Goal: Task Accomplishment & Management: Manage account settings

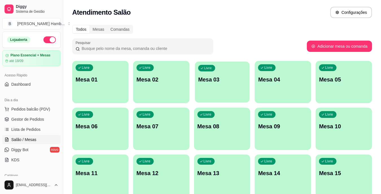
click at [226, 79] on p "Mesa 03" at bounding box center [222, 80] width 48 height 8
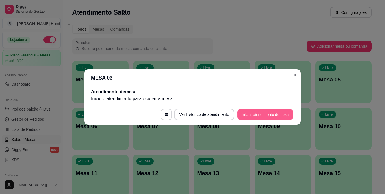
click at [247, 112] on button "Iniciar atendimento de mesa" at bounding box center [265, 114] width 56 height 11
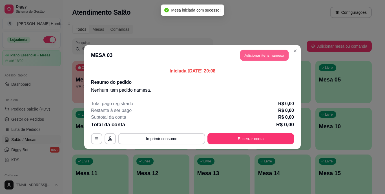
click at [244, 51] on button "Adicionar itens na mesa" at bounding box center [264, 55] width 48 height 11
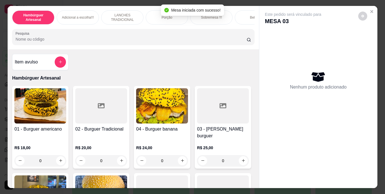
click at [200, 42] on input "Pesquisa" at bounding box center [131, 39] width 231 height 6
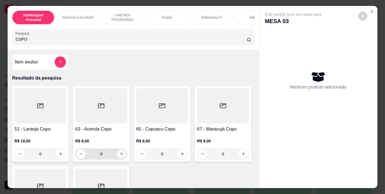
type input "COPO"
click at [122, 155] on button "increase-product-quantity" at bounding box center [121, 153] width 9 height 9
type input "1"
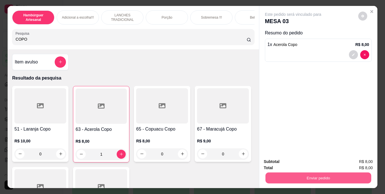
click at [290, 178] on button "Enviar pedido" at bounding box center [318, 178] width 106 height 11
click at [282, 164] on button "Não registrar e enviar pedido" at bounding box center [299, 162] width 57 height 10
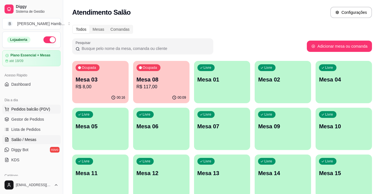
click at [37, 107] on span "Pedidos balcão (PDV)" at bounding box center [30, 109] width 39 height 6
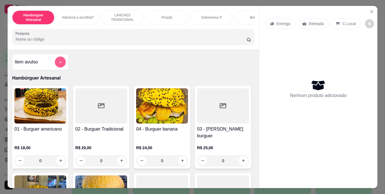
click at [58, 64] on icon "add-separate-item" at bounding box center [60, 62] width 4 height 4
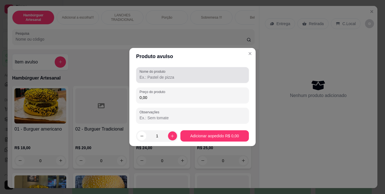
click at [152, 73] on label "Nome do produto" at bounding box center [154, 71] width 28 height 5
click at [152, 74] on input "Nome do produto" at bounding box center [193, 77] width 106 height 6
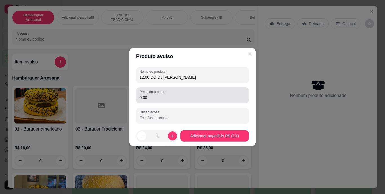
type input "12.00 DO DJ GUI PATROCINIO"
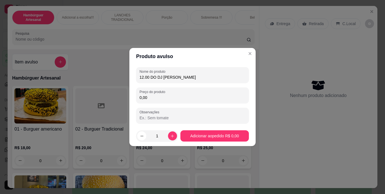
click at [152, 98] on input "0,00" at bounding box center [193, 98] width 106 height 6
type input "12,00"
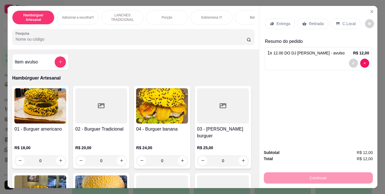
click at [312, 21] on p "Retirada" at bounding box center [316, 24] width 15 height 6
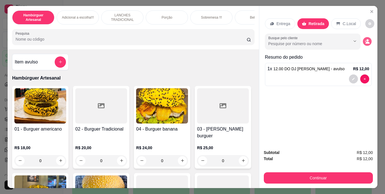
click at [366, 39] on circle "decrease-product-quantity" at bounding box center [367, 40] width 2 height 2
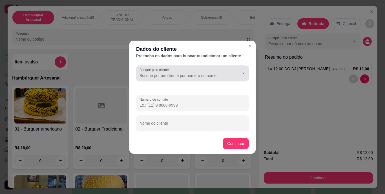
click at [235, 72] on icon "Show suggestions" at bounding box center [235, 73] width 5 height 5
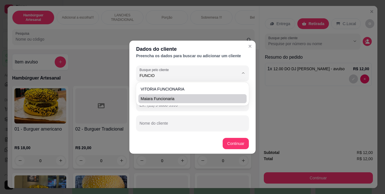
click at [229, 96] on span "maiara funcionaria" at bounding box center [190, 99] width 98 height 6
type input "maiara funcionaria"
type input "(69) 9 9380-1859"
type input "maiara funcionaria"
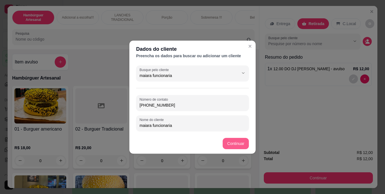
type input "maiara funcionaria"
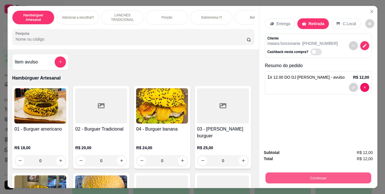
click at [273, 173] on button "Continuar" at bounding box center [318, 178] width 106 height 11
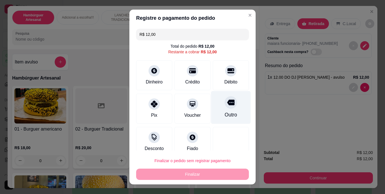
click at [227, 106] on icon at bounding box center [230, 102] width 7 height 7
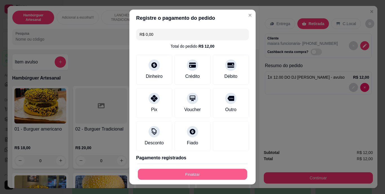
click at [202, 173] on button "Finalizar" at bounding box center [192, 174] width 109 height 11
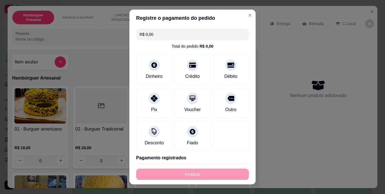
type input "-R$ 12,00"
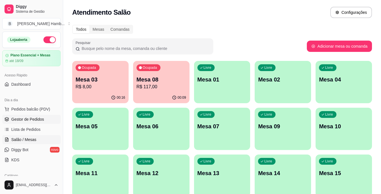
click at [47, 118] on link "Gestor de Pedidos" at bounding box center [31, 119] width 58 height 9
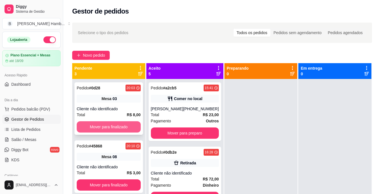
click at [100, 125] on button "Mover para finalizado" at bounding box center [109, 126] width 64 height 11
click at [100, 125] on button "Mover para finalizado" at bounding box center [109, 126] width 62 height 11
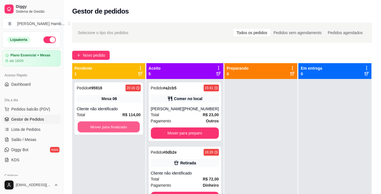
click at [100, 125] on button "Mover para finalizado" at bounding box center [109, 126] width 62 height 11
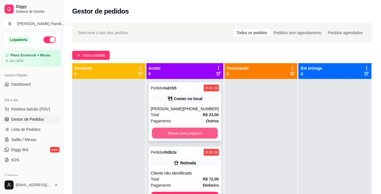
click at [161, 139] on button "Mover para preparo" at bounding box center [185, 133] width 66 height 11
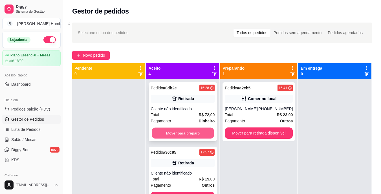
click at [172, 133] on button "Mover para preparo" at bounding box center [183, 133] width 62 height 11
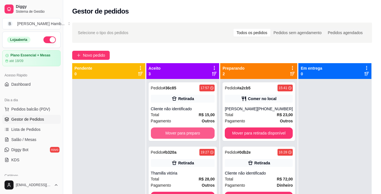
click at [172, 133] on button "Mover para preparo" at bounding box center [183, 132] width 64 height 11
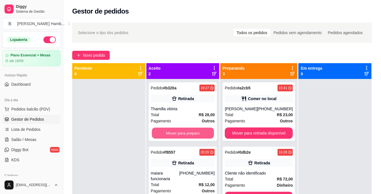
click at [172, 133] on button "Mover para preparo" at bounding box center [183, 133] width 62 height 11
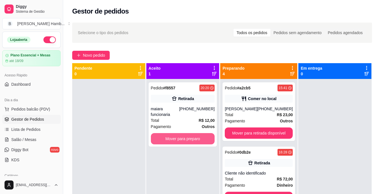
click at [172, 133] on button "Mover para preparo" at bounding box center [183, 138] width 64 height 11
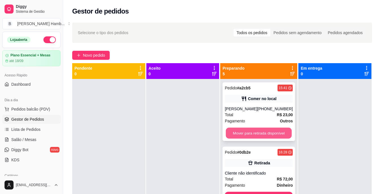
click at [231, 133] on button "Mover para retirada disponível" at bounding box center [259, 133] width 66 height 11
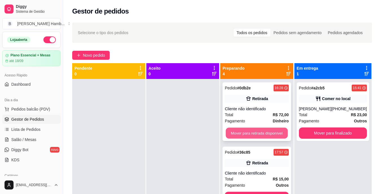
click at [233, 132] on button "Mover para retirada disponível" at bounding box center [257, 133] width 62 height 11
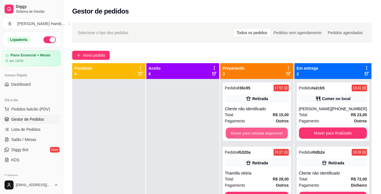
click at [233, 132] on button "Mover para retirada disponível" at bounding box center [257, 133] width 62 height 11
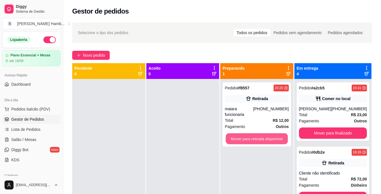
click at [233, 133] on button "Mover para retirada disponível" at bounding box center [257, 138] width 62 height 11
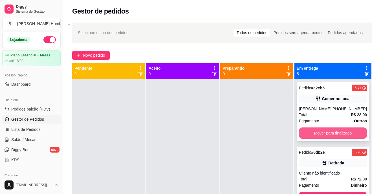
click at [311, 139] on button "Mover para finalizado" at bounding box center [333, 132] width 68 height 11
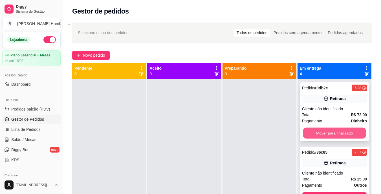
click at [311, 135] on button "Mover para finalizado" at bounding box center [334, 133] width 63 height 11
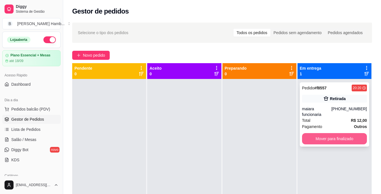
click at [314, 133] on button "Mover para finalizado" at bounding box center [334, 138] width 65 height 11
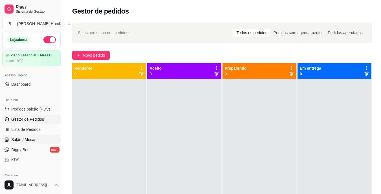
click at [32, 138] on span "Salão / Mesas" at bounding box center [23, 140] width 25 height 6
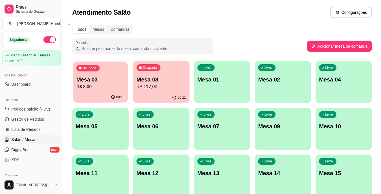
click at [113, 91] on div "Ocupada Mesa 03 R$ 8,00" at bounding box center [100, 76] width 55 height 30
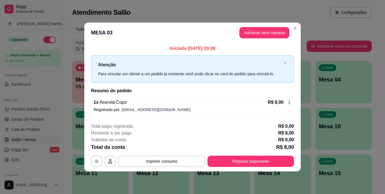
click at [271, 27] on header "MESA 03 Adicionar itens na mesa" at bounding box center [192, 33] width 216 height 20
click at [258, 35] on button "Adicionar itens na mesa" at bounding box center [264, 32] width 48 height 11
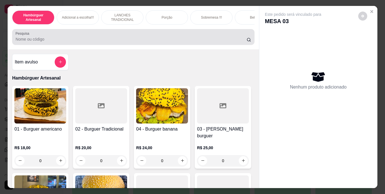
click at [225, 45] on div "Pesquisa" at bounding box center [133, 37] width 242 height 16
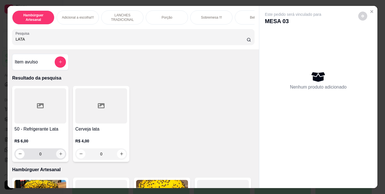
type input "LATA"
click at [61, 155] on button "increase-product-quantity" at bounding box center [60, 153] width 9 height 9
type input "1"
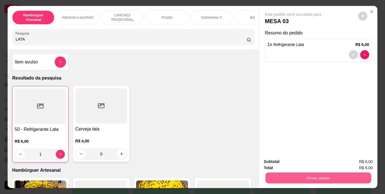
click at [276, 174] on button "Enviar pedido" at bounding box center [318, 178] width 106 height 11
click at [276, 163] on button "Não registrar e enviar pedido" at bounding box center [299, 162] width 57 height 10
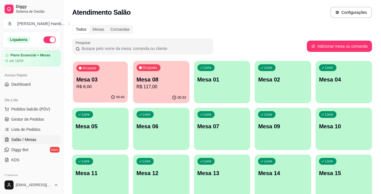
click at [79, 96] on div "00:40" at bounding box center [100, 97] width 55 height 11
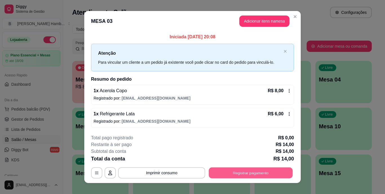
click at [259, 171] on button "Registrar pagamento" at bounding box center [251, 172] width 84 height 11
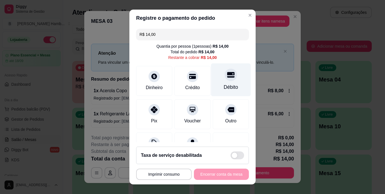
click at [224, 84] on div "Débito" at bounding box center [231, 87] width 14 height 7
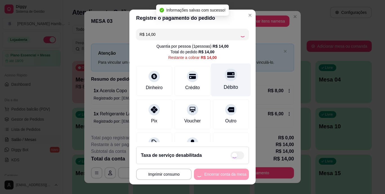
type input "R$ 0,00"
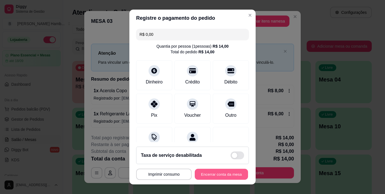
click at [206, 170] on button "Encerrar conta da mesa" at bounding box center [221, 174] width 53 height 11
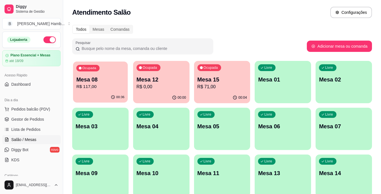
click at [98, 73] on div "Ocupada Mesa 08 R$ 117,00" at bounding box center [100, 76] width 55 height 30
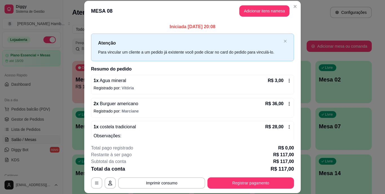
scroll to position [17, 0]
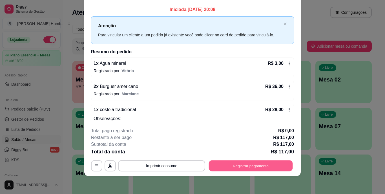
click at [239, 163] on button "Registrar pagamento" at bounding box center [251, 165] width 84 height 11
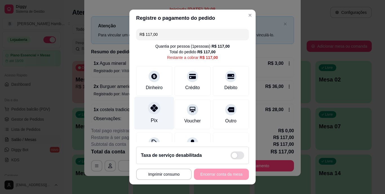
click at [154, 110] on icon at bounding box center [154, 108] width 7 height 7
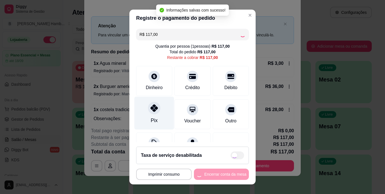
type input "R$ 0,00"
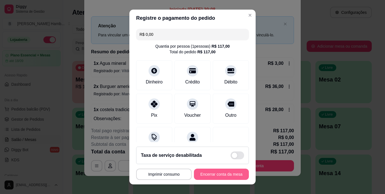
click at [222, 176] on button "Encerrar conta da mesa" at bounding box center [221, 174] width 55 height 11
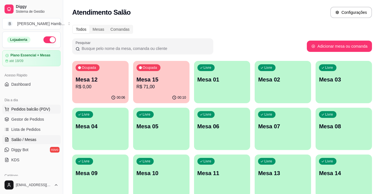
click at [48, 105] on button "Pedidos balcão (PDV)" at bounding box center [31, 109] width 58 height 9
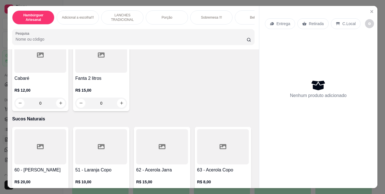
scroll to position [1804, 0]
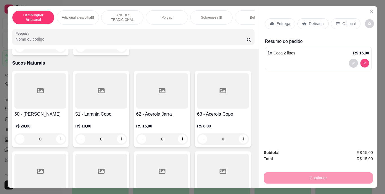
type input "0"
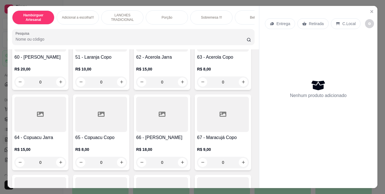
scroll to position [1889, 0]
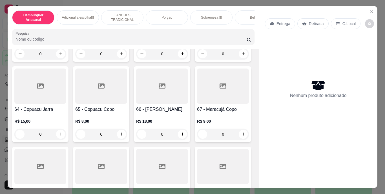
type input "1"
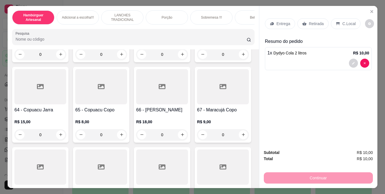
scroll to position [1889, 0]
click at [315, 18] on div "Retirada" at bounding box center [312, 23] width 31 height 11
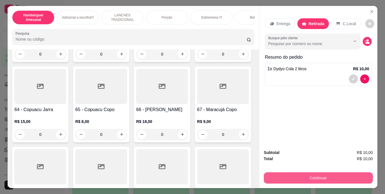
click at [324, 177] on button "Continuar" at bounding box center [318, 177] width 109 height 11
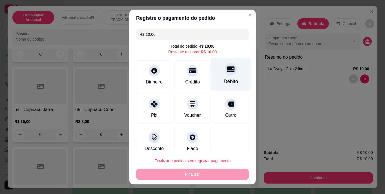
click at [226, 72] on div at bounding box center [231, 69] width 12 height 12
type input "R$ 0,00"
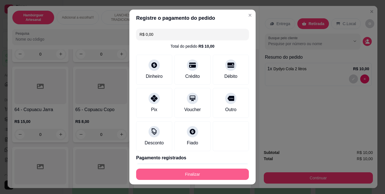
click at [186, 174] on button "Finalizar" at bounding box center [192, 174] width 113 height 11
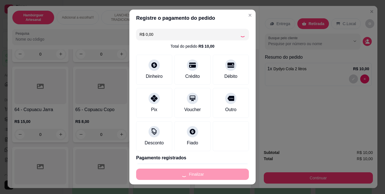
type input "0"
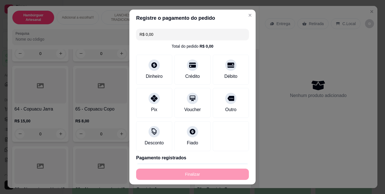
type input "-R$ 10,00"
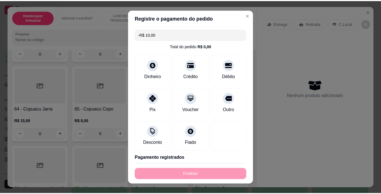
scroll to position [1889, 0]
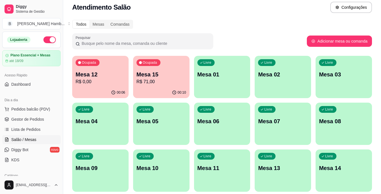
scroll to position [72, 0]
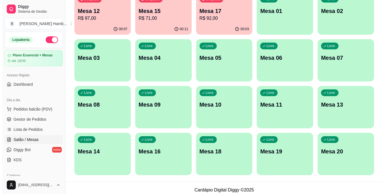
scroll to position [72, 0]
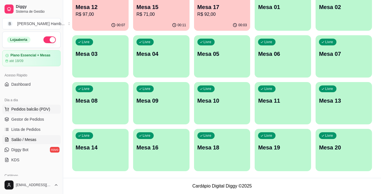
click at [35, 109] on span "Pedidos balcão (PDV)" at bounding box center [30, 109] width 39 height 6
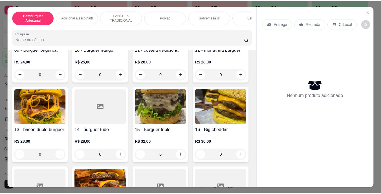
scroll to position [310, 0]
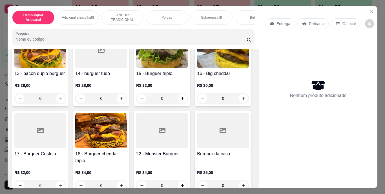
click at [241, 20] on icon "increase-product-quantity" at bounding box center [243, 18] width 4 height 4
type input "1"
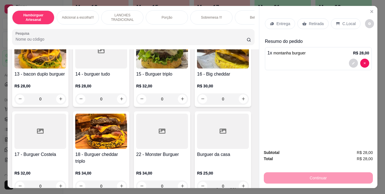
click at [310, 21] on p "Retirada" at bounding box center [316, 24] width 15 height 6
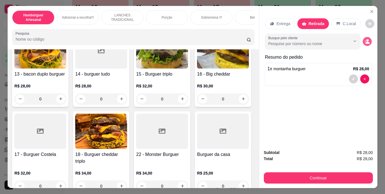
click at [366, 42] on icon "decrease-product-quantity" at bounding box center [367, 43] width 4 height 2
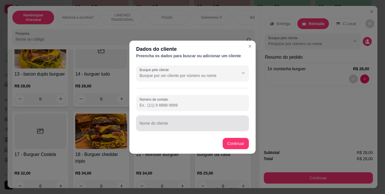
click at [160, 128] on div at bounding box center [193, 123] width 106 height 11
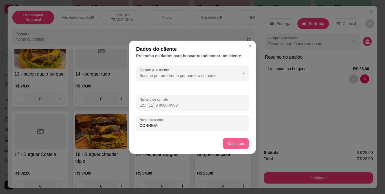
type input "CORREIA"
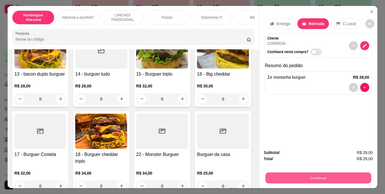
click at [294, 178] on button "Continuar" at bounding box center [318, 178] width 106 height 11
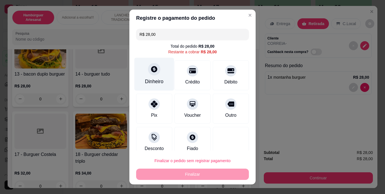
click at [159, 75] on div "Dinheiro" at bounding box center [154, 74] width 40 height 33
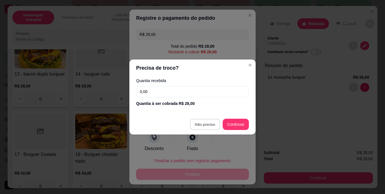
type input "R$ 0,00"
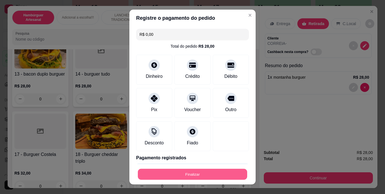
click at [213, 175] on button "Finalizar" at bounding box center [192, 174] width 109 height 11
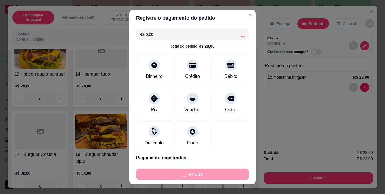
type input "0"
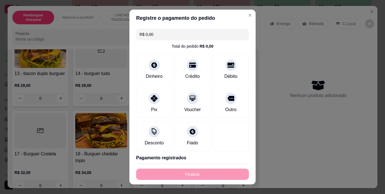
type input "-R$ 28,00"
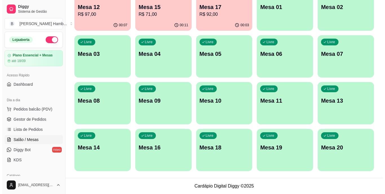
scroll to position [16, 0]
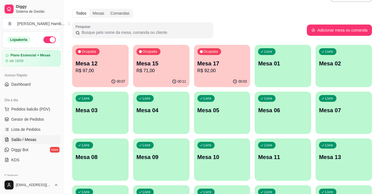
click at [82, 68] on p "R$ 97,00" at bounding box center [101, 70] width 50 height 7
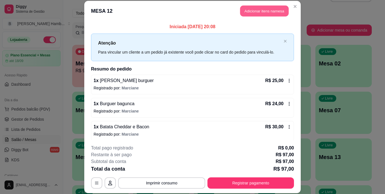
click at [268, 10] on button "Adicionar itens na mesa" at bounding box center [264, 11] width 48 height 11
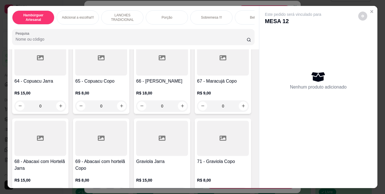
scroll to position [1945, 0]
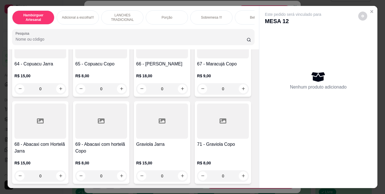
type input "1"
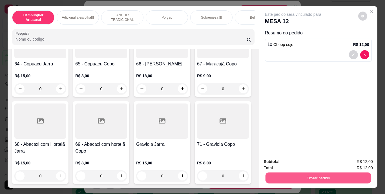
click at [300, 176] on button "Enviar pedido" at bounding box center [318, 178] width 106 height 11
click at [299, 160] on button "Não registrar e enviar pedido" at bounding box center [299, 162] width 57 height 10
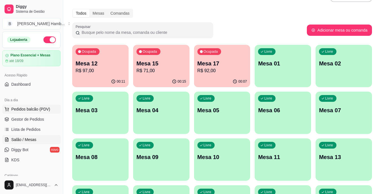
click at [42, 107] on span "Pedidos balcão (PDV)" at bounding box center [30, 109] width 39 height 6
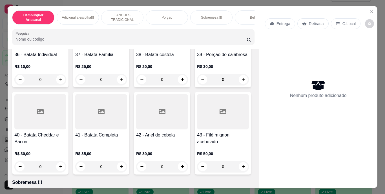
scroll to position [1156, 0]
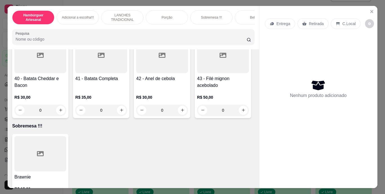
type input "1"
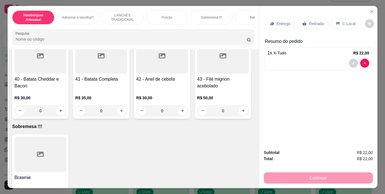
click at [304, 22] on icon at bounding box center [304, 24] width 4 height 4
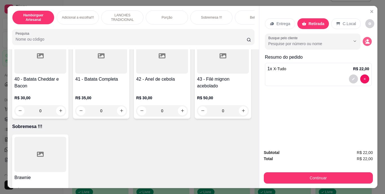
click at [366, 39] on icon "decrease-product-quantity" at bounding box center [367, 41] width 5 height 5
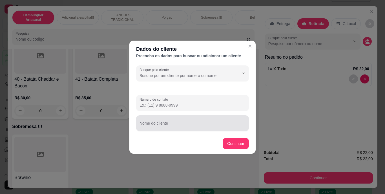
click at [164, 121] on div at bounding box center [193, 123] width 106 height 11
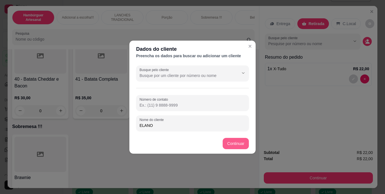
type input "ELANO"
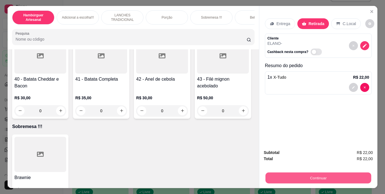
click at [283, 178] on button "Continuar" at bounding box center [318, 178] width 106 height 11
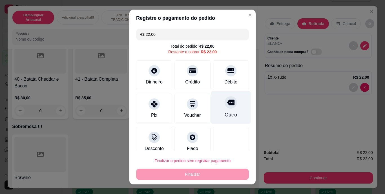
click at [227, 106] on icon at bounding box center [230, 102] width 7 height 7
type input "R$ 0,00"
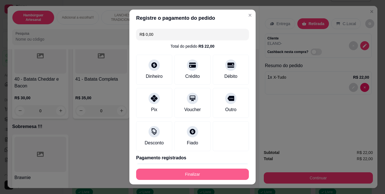
click at [193, 173] on button "Finalizar" at bounding box center [192, 174] width 113 height 11
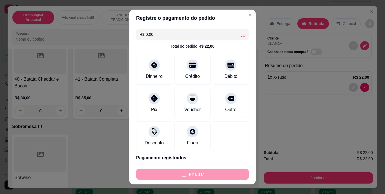
type input "0"
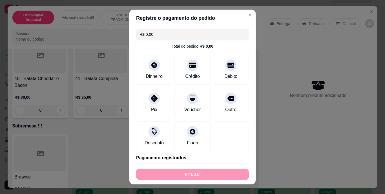
type input "-R$ 22,00"
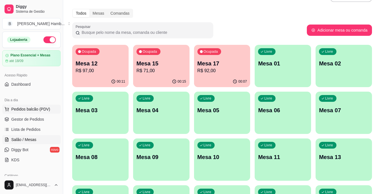
click at [36, 109] on span "Pedidos balcão (PDV)" at bounding box center [30, 109] width 39 height 6
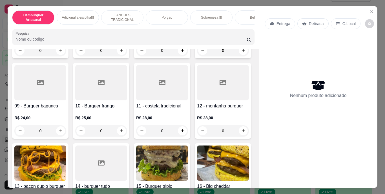
scroll to position [254, 0]
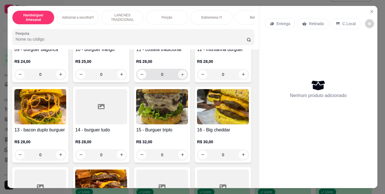
click at [180, 76] on icon "increase-product-quantity" at bounding box center [182, 74] width 4 height 4
type input "1"
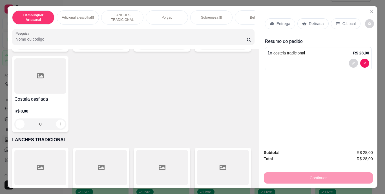
scroll to position [733, 0]
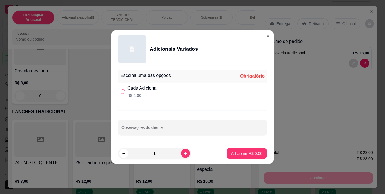
click at [122, 91] on input "" at bounding box center [123, 91] width 5 height 5
radio input "true"
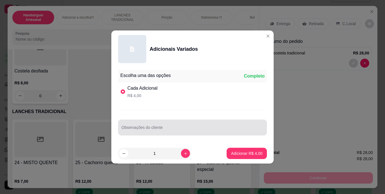
click at [138, 129] on input "Observações do cliente" at bounding box center [192, 130] width 142 height 6
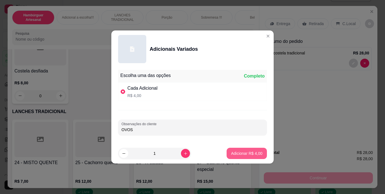
type input "OVOS"
click at [233, 149] on button "Adicionar R$ 4,00" at bounding box center [246, 153] width 39 height 11
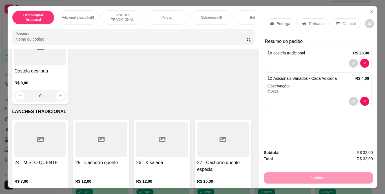
click at [284, 21] on p "Entrega" at bounding box center [284, 24] width 14 height 6
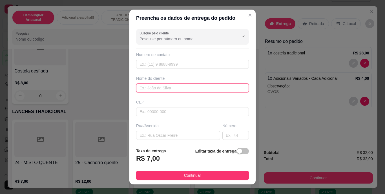
click at [178, 90] on input "text" at bounding box center [192, 87] width 113 height 9
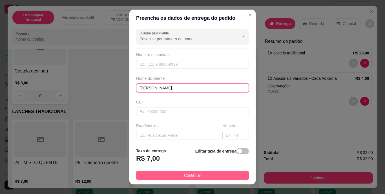
type input "[PERSON_NAME]"
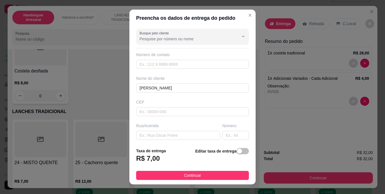
click at [173, 175] on button "Continuar" at bounding box center [192, 175] width 113 height 9
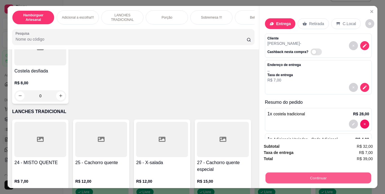
click at [302, 177] on button "Continuar" at bounding box center [318, 178] width 106 height 11
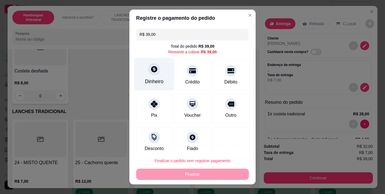
click at [158, 83] on div "Dinheiro" at bounding box center [154, 81] width 19 height 7
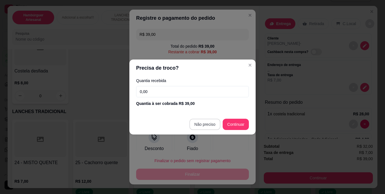
type input "R$ 0,00"
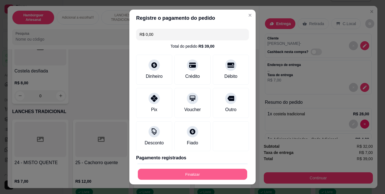
click at [221, 176] on button "Finalizar" at bounding box center [192, 174] width 109 height 11
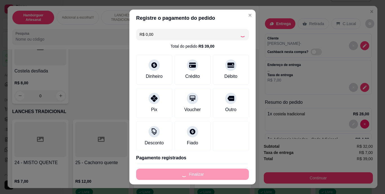
type input "0"
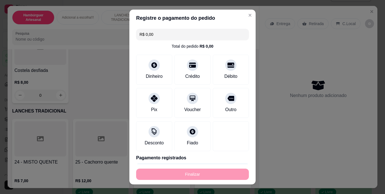
type input "-R$ 39,00"
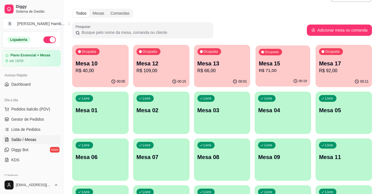
click at [289, 64] on p "Mesa 15" at bounding box center [283, 64] width 48 height 8
click at [273, 72] on p "R$ 71,00" at bounding box center [283, 70] width 48 height 6
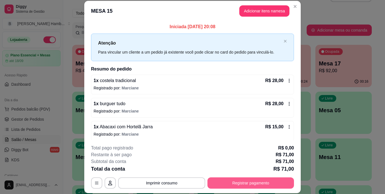
click at [262, 183] on button "Registrar pagamento" at bounding box center [250, 182] width 87 height 11
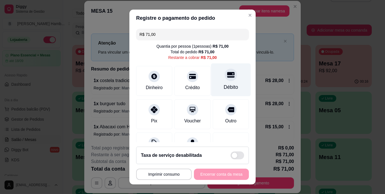
click at [224, 85] on div "Débito" at bounding box center [231, 87] width 14 height 7
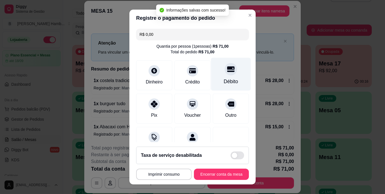
type input "R$ 0,00"
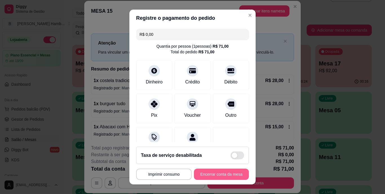
click at [232, 169] on button "Encerrar conta da mesa" at bounding box center [221, 174] width 55 height 11
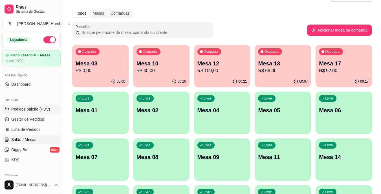
click at [40, 110] on span "Pedidos balcão (PDV)" at bounding box center [30, 109] width 39 height 6
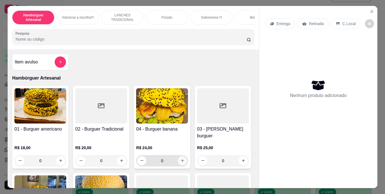
click at [181, 158] on icon "increase-product-quantity" at bounding box center [182, 160] width 4 height 4
type input "1"
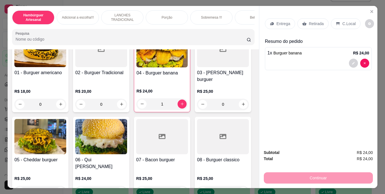
scroll to position [141, 0]
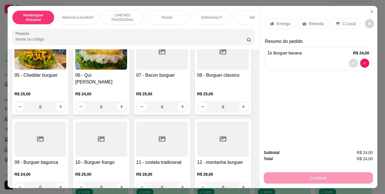
click at [349, 60] on button "decrease-product-quantity" at bounding box center [353, 63] width 9 height 9
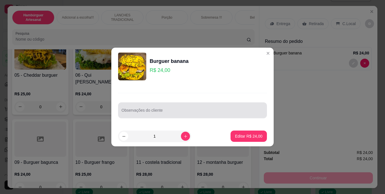
click at [155, 114] on input "Observações do cliente" at bounding box center [192, 113] width 142 height 6
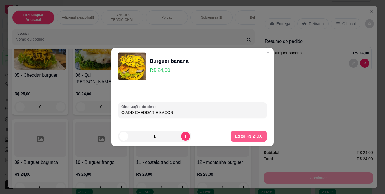
type input "O ADD CHEDDAR E BACON"
click at [243, 134] on p "Editar R$ 24,00" at bounding box center [248, 135] width 26 height 5
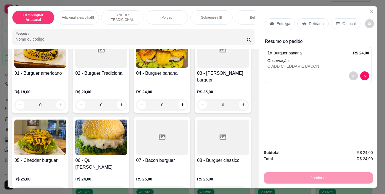
scroll to position [28, 0]
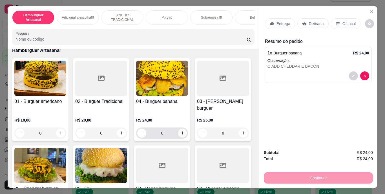
click at [183, 129] on button "increase-product-quantity" at bounding box center [182, 133] width 9 height 9
type input "1"
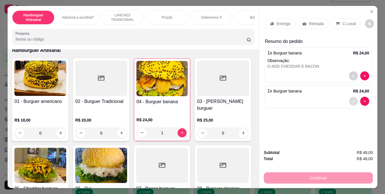
click at [352, 100] on icon "decrease-product-quantity" at bounding box center [353, 101] width 3 height 3
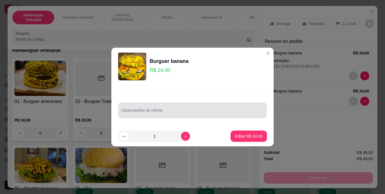
click at [163, 107] on div at bounding box center [192, 110] width 142 height 11
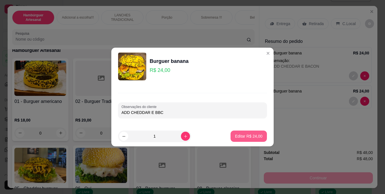
type input "ADD CHEDDAR E BBC"
click at [245, 137] on p "Editar R$ 24,00" at bounding box center [248, 136] width 27 height 6
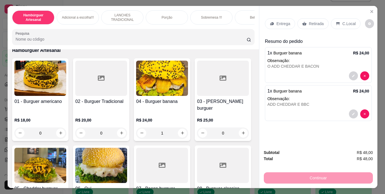
type input "0"
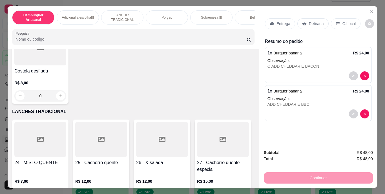
scroll to position [760, 0]
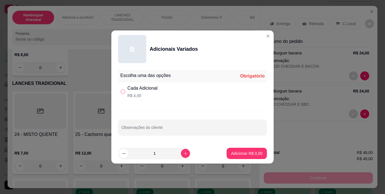
click at [123, 90] on input "" at bounding box center [123, 91] width 5 height 5
radio input "true"
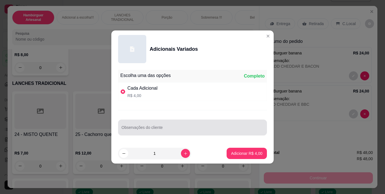
click at [137, 125] on div at bounding box center [192, 127] width 142 height 11
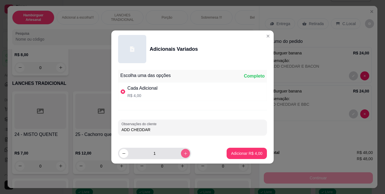
type input "ADD CHEDDAR"
click at [183, 152] on icon "increase-product-quantity" at bounding box center [185, 153] width 4 height 4
type input "2"
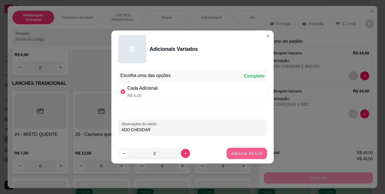
click at [239, 155] on p "Adicionar R$ 8,00" at bounding box center [246, 154] width 31 height 6
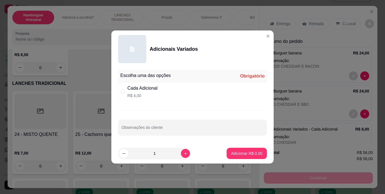
click at [120, 92] on div "Cada Adicional R$ 4,00" at bounding box center [192, 91] width 149 height 19
radio input "true"
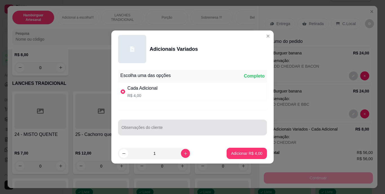
click at [130, 126] on div at bounding box center [192, 127] width 142 height 11
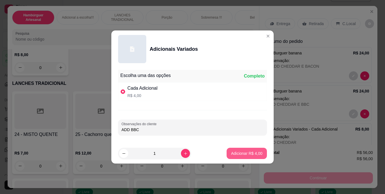
type input "ADD BBC"
click at [235, 154] on p "Adicionar R$ 4,00" at bounding box center [246, 153] width 30 height 5
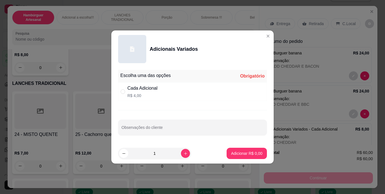
click at [119, 90] on div "Cada Adicional R$ 4,00" at bounding box center [192, 91] width 149 height 19
radio input "true"
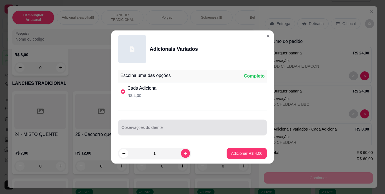
click at [123, 129] on input "Observações do cliente" at bounding box center [192, 130] width 142 height 6
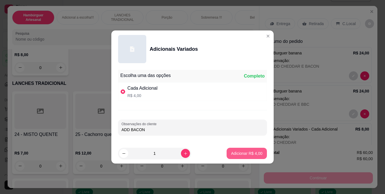
type input "ADD BACON"
click at [231, 150] on button "Adicionar R$ 4,00" at bounding box center [247, 153] width 40 height 11
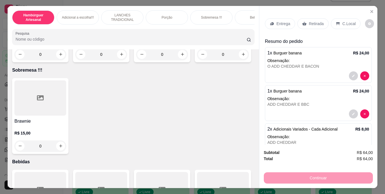
scroll to position [1296, 0]
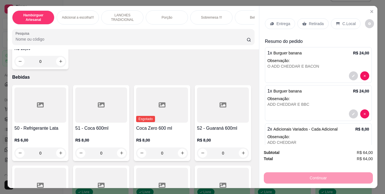
type input "2"
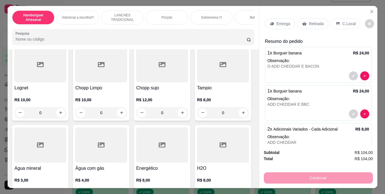
scroll to position [1606, 0]
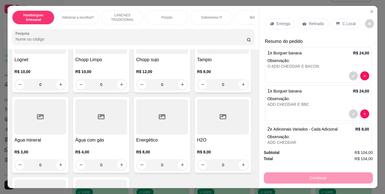
type input "2"
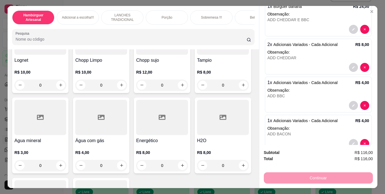
scroll to position [141, 0]
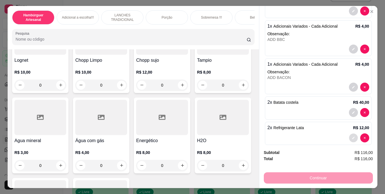
click at [349, 135] on button "decrease-product-quantity" at bounding box center [353, 137] width 9 height 9
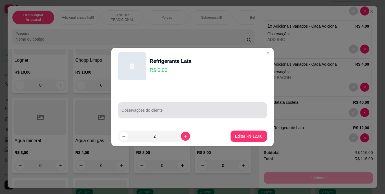
click at [150, 108] on div at bounding box center [192, 110] width 142 height 11
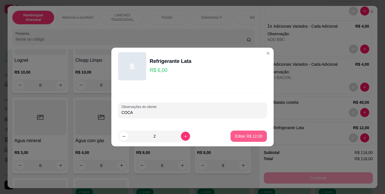
type input "COCA"
click at [239, 135] on p "Editar R$ 12,00" at bounding box center [248, 135] width 26 height 5
type input "0"
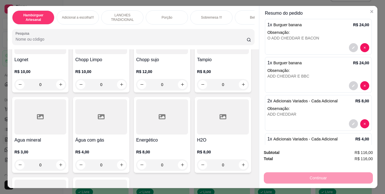
scroll to position [0, 0]
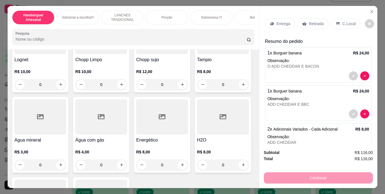
click at [273, 21] on div "Entrega" at bounding box center [280, 23] width 30 height 11
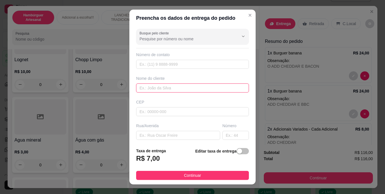
click at [168, 85] on input "text" at bounding box center [192, 87] width 113 height 9
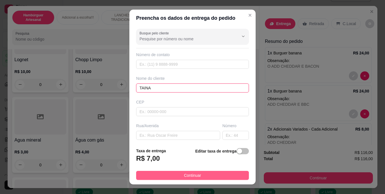
type input "TAINA"
click at [157, 174] on button "Continuar" at bounding box center [192, 175] width 113 height 9
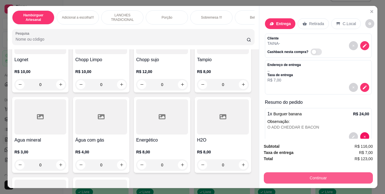
click at [285, 176] on button "Continuar" at bounding box center [318, 177] width 109 height 11
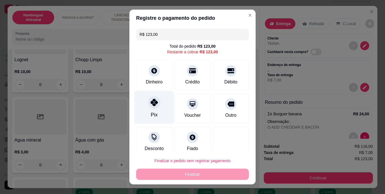
click at [151, 110] on div "Pix" at bounding box center [154, 107] width 40 height 33
type input "R$ 0,00"
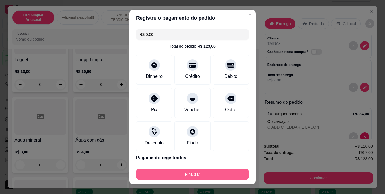
click at [216, 174] on button "Finalizar" at bounding box center [192, 174] width 113 height 11
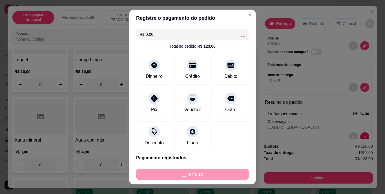
type input "0"
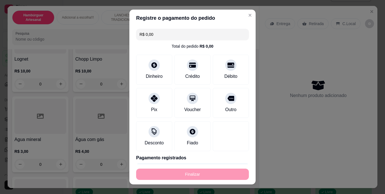
type input "-R$ 123,00"
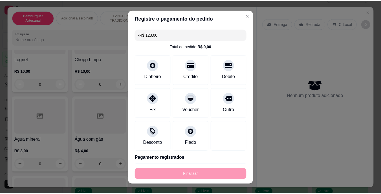
scroll to position [1606, 0]
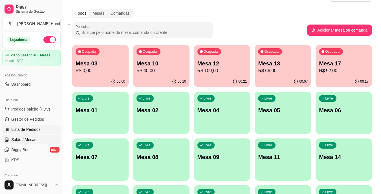
click at [37, 127] on span "Lista de Pedidos" at bounding box center [25, 130] width 29 height 6
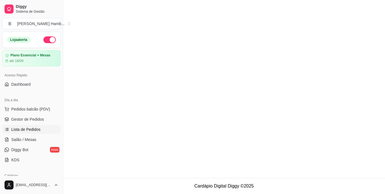
click at [37, 127] on span "Lista de Pedidos" at bounding box center [25, 130] width 29 height 6
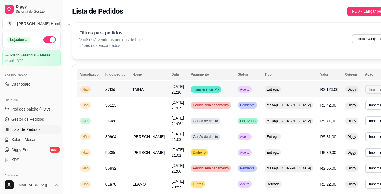
click at [365, 88] on button "Imprimir" at bounding box center [374, 89] width 19 height 9
click at [344, 109] on button "IMPRESSORA" at bounding box center [343, 109] width 39 height 9
click at [32, 105] on button "Pedidos balcão (PDV)" at bounding box center [31, 109] width 58 height 9
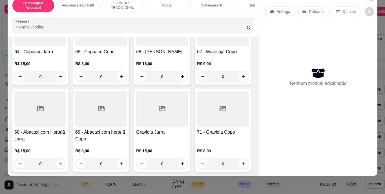
scroll to position [1860, 0]
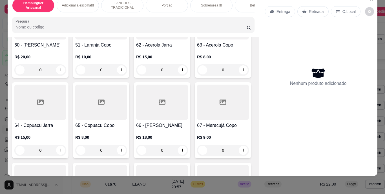
type input "1"
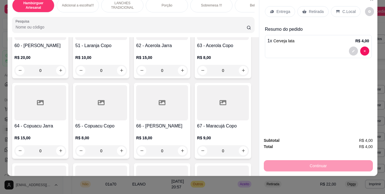
click at [310, 9] on p "Retirada" at bounding box center [316, 12] width 15 height 6
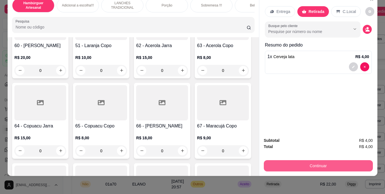
click at [290, 163] on button "Continuar" at bounding box center [318, 165] width 109 height 11
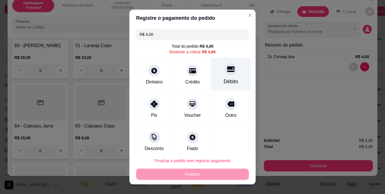
click at [217, 76] on div "Débito" at bounding box center [231, 74] width 40 height 33
type input "R$ 0,00"
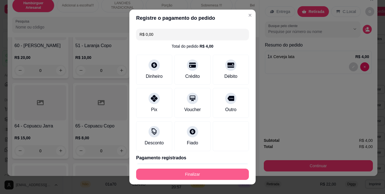
click at [196, 171] on button "Finalizar" at bounding box center [192, 174] width 113 height 11
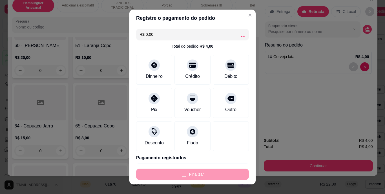
type input "0"
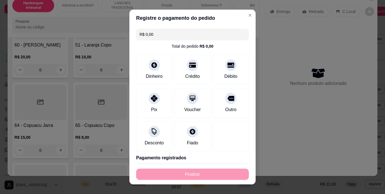
type input "-R$ 4,00"
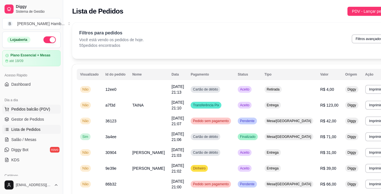
click at [26, 107] on span "Pedidos balcão (PDV)" at bounding box center [30, 109] width 39 height 6
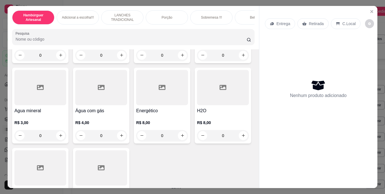
scroll to position [1522, 0]
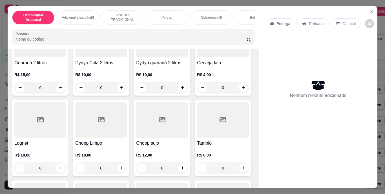
type input "1"
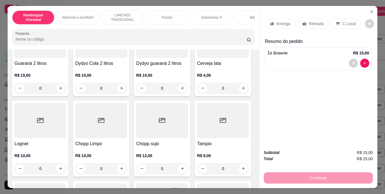
click at [306, 18] on div "Retirada" at bounding box center [312, 23] width 31 height 11
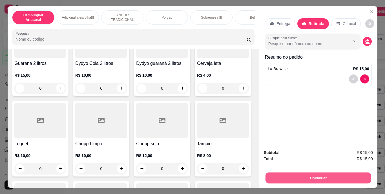
click at [294, 179] on button "Continuar" at bounding box center [318, 178] width 106 height 11
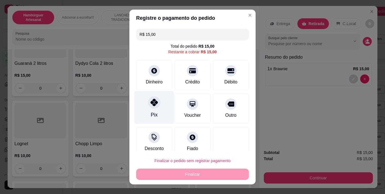
click at [151, 104] on icon at bounding box center [154, 102] width 7 height 7
type input "R$ 0,00"
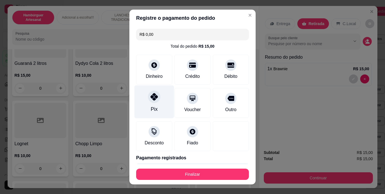
click at [145, 100] on div "Pix" at bounding box center [154, 101] width 40 height 33
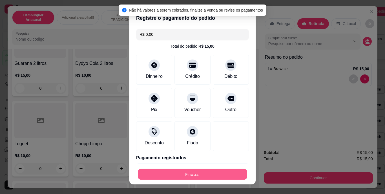
click at [158, 172] on button "Finalizar" at bounding box center [192, 174] width 109 height 11
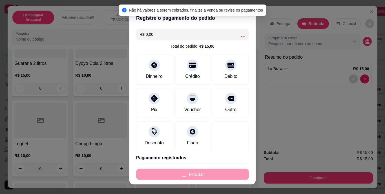
type input "0"
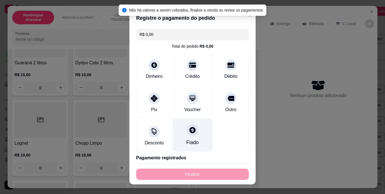
type input "-R$ 15,00"
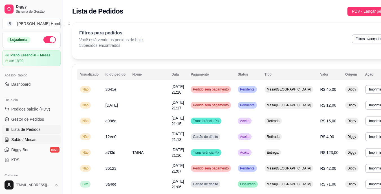
click at [41, 139] on link "Salão / Mesas" at bounding box center [31, 139] width 58 height 9
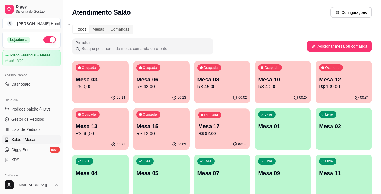
click at [208, 130] on div "Mesa 17 R$ 92,00" at bounding box center [222, 130] width 48 height 14
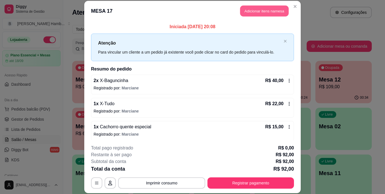
click at [275, 8] on button "Adicionar itens na mesa" at bounding box center [264, 11] width 48 height 11
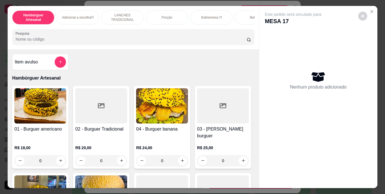
click at [200, 41] on input "Pesquisa" at bounding box center [131, 39] width 231 height 6
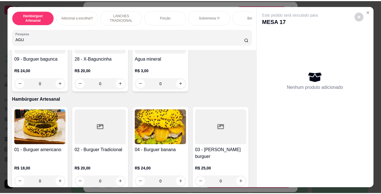
scroll to position [48, 0]
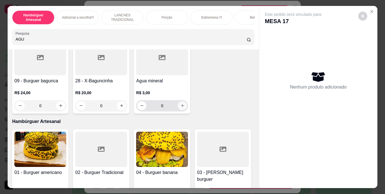
type input "AGU"
click at [180, 108] on icon "increase-product-quantity" at bounding box center [182, 105] width 4 height 4
type input "1"
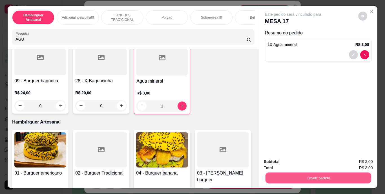
click at [283, 174] on button "Enviar pedido" at bounding box center [318, 178] width 106 height 11
click at [272, 158] on button "Não registrar e enviar pedido" at bounding box center [299, 162] width 57 height 10
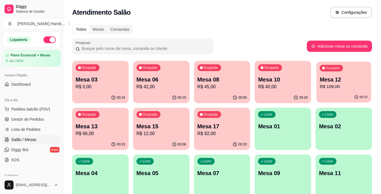
click at [328, 86] on p "R$ 109,00" at bounding box center [344, 86] width 48 height 6
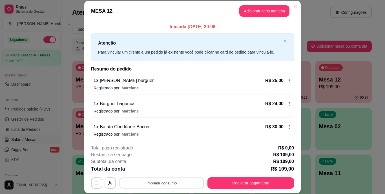
click at [138, 181] on button "Imprimir consumo" at bounding box center [162, 182] width 85 height 11
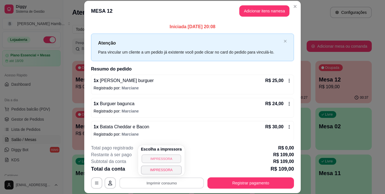
click at [153, 158] on button "IMPRESSORA" at bounding box center [160, 158] width 39 height 9
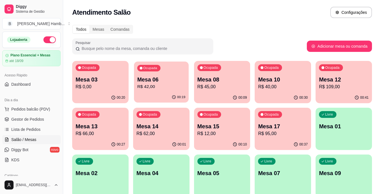
click at [147, 84] on p "R$ 42,00" at bounding box center [161, 86] width 48 height 6
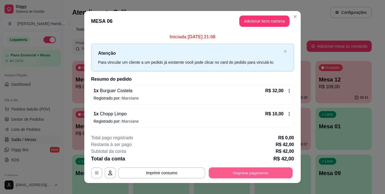
click at [239, 174] on button "Registrar pagamento" at bounding box center [251, 172] width 84 height 11
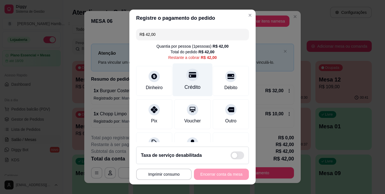
click at [189, 78] on icon at bounding box center [192, 74] width 7 height 7
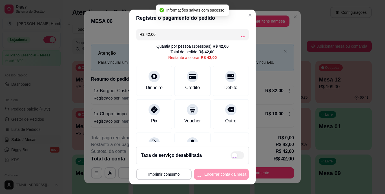
type input "R$ 0,00"
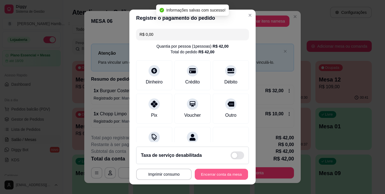
click at [210, 174] on button "Encerrar conta da mesa" at bounding box center [221, 174] width 53 height 11
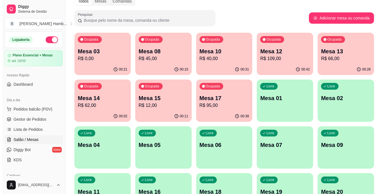
scroll to position [0, 0]
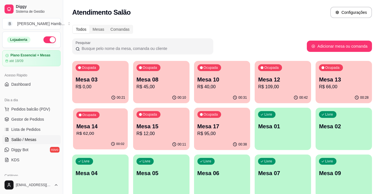
click at [88, 127] on p "Mesa 14" at bounding box center [100, 127] width 48 height 8
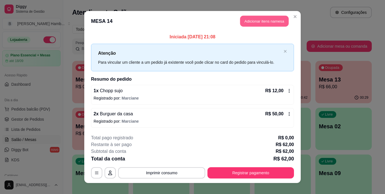
click at [248, 24] on button "Adicionar itens na mesa" at bounding box center [264, 21] width 48 height 11
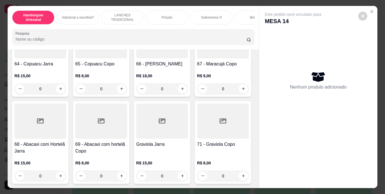
scroll to position [2029, 0]
type input "1"
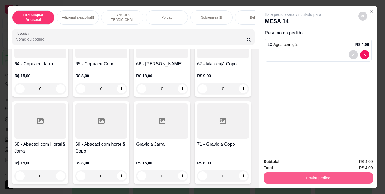
click at [269, 179] on button "Enviar pedido" at bounding box center [318, 177] width 109 height 11
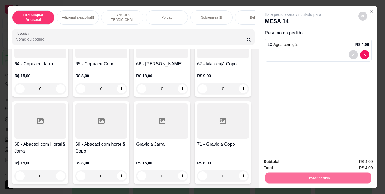
click at [277, 163] on button "Não registrar e enviar pedido" at bounding box center [299, 162] width 59 height 11
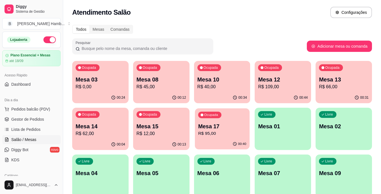
click at [212, 131] on p "R$ 95,00" at bounding box center [222, 133] width 48 height 6
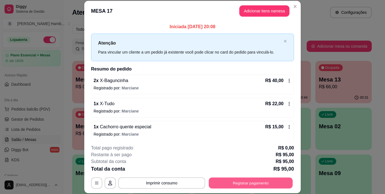
click at [235, 183] on button "Registrar pagamento" at bounding box center [251, 182] width 84 height 11
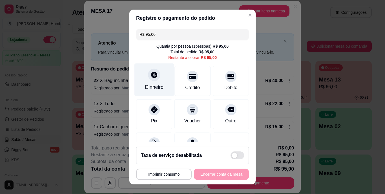
click at [146, 82] on div "Dinheiro" at bounding box center [154, 79] width 40 height 33
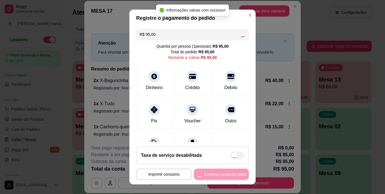
type input "R$ 0,00"
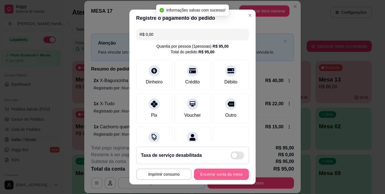
click at [207, 173] on button "Encerrar conta da mesa" at bounding box center [221, 174] width 55 height 11
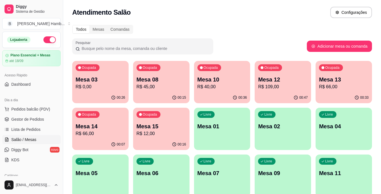
click at [152, 83] on div "Mesa 08 R$ 45,00" at bounding box center [161, 83] width 50 height 15
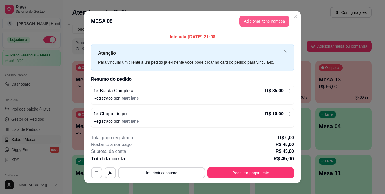
click at [257, 20] on button "Adicionar itens na mesa" at bounding box center [264, 21] width 50 height 11
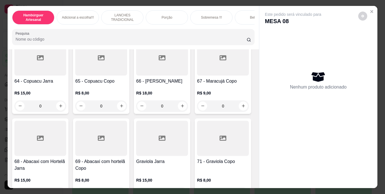
scroll to position [1945, 0]
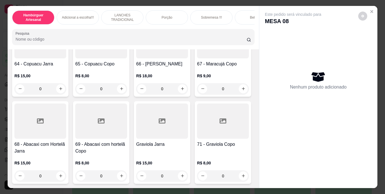
type input "1"
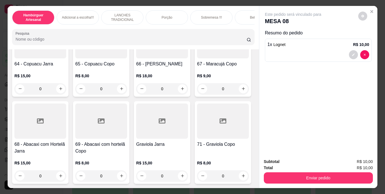
scroll to position [2114, 0]
type input "1"
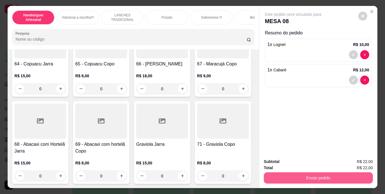
click at [285, 175] on button "Enviar pedido" at bounding box center [318, 177] width 109 height 11
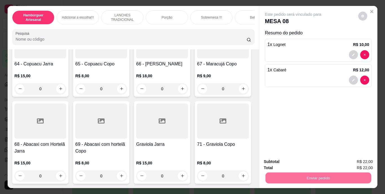
click at [284, 163] on button "Não registrar e enviar pedido" at bounding box center [299, 162] width 57 height 10
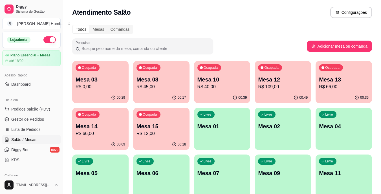
click at [198, 87] on p "R$ 40,00" at bounding box center [222, 86] width 50 height 7
click at [169, 91] on div "Ocupada Mesa 08 R$ 45,00" at bounding box center [161, 76] width 56 height 31
click at [215, 73] on div "Ocupada Mesa 10 R$ 40,00" at bounding box center [222, 76] width 55 height 30
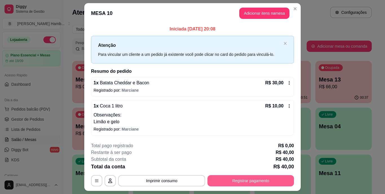
click at [229, 180] on button "Registrar pagamento" at bounding box center [250, 180] width 87 height 11
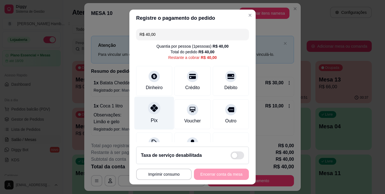
click at [152, 121] on div "Pix" at bounding box center [154, 120] width 7 height 7
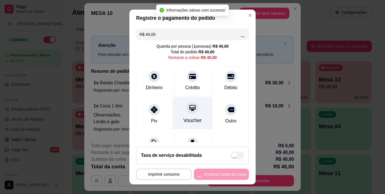
type input "R$ 0,00"
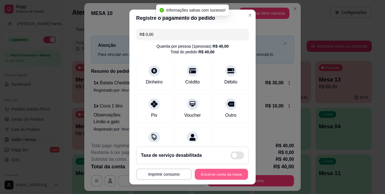
click at [202, 171] on button "Encerrar conta da mesa" at bounding box center [221, 174] width 53 height 11
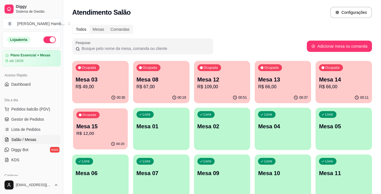
click at [76, 133] on div "Ocupada Mesa 15 R$ 12,00" at bounding box center [100, 123] width 55 height 30
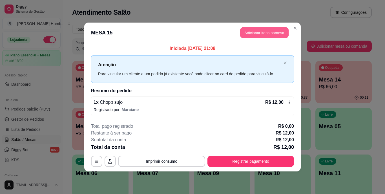
click at [251, 27] on button "Adicionar itens na mesa" at bounding box center [264, 32] width 48 height 11
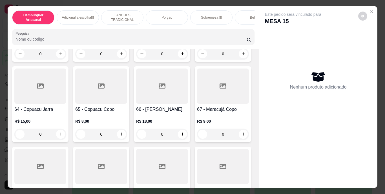
scroll to position [1945, 0]
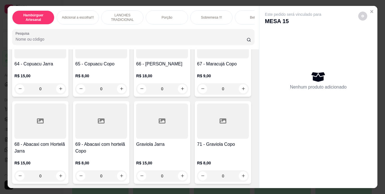
type input "1"
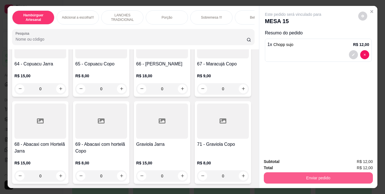
click at [303, 175] on button "Enviar pedido" at bounding box center [318, 177] width 109 height 11
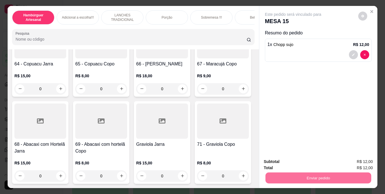
click at [304, 161] on button "Não registrar e enviar pedido" at bounding box center [299, 162] width 59 height 11
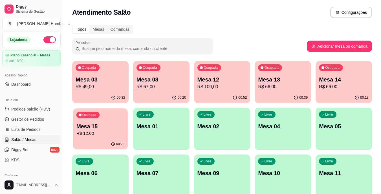
click at [120, 121] on div "Ocupada Mesa 15 R$ 12,00" at bounding box center [100, 123] width 55 height 30
click at [347, 89] on p "R$ 66,00" at bounding box center [344, 86] width 48 height 6
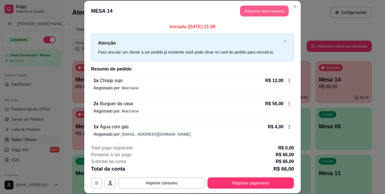
click at [244, 15] on button "Adicionar itens na mesa" at bounding box center [264, 11] width 48 height 11
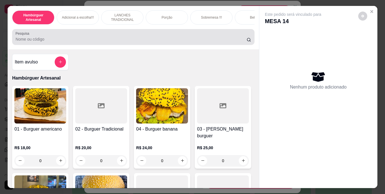
click at [202, 34] on div at bounding box center [133, 36] width 235 height 11
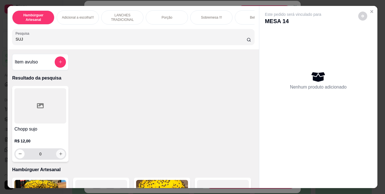
type input "SUJ"
click at [60, 156] on icon "increase-product-quantity" at bounding box center [61, 154] width 4 height 4
type input "1"
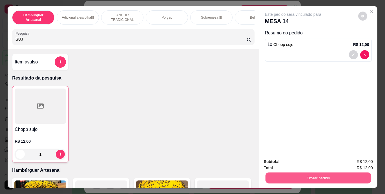
click at [286, 173] on button "Enviar pedido" at bounding box center [318, 178] width 106 height 11
click at [280, 159] on button "Não registrar e enviar pedido" at bounding box center [299, 162] width 57 height 10
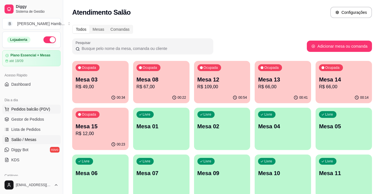
click at [36, 108] on span "Pedidos balcão (PDV)" at bounding box center [30, 109] width 39 height 6
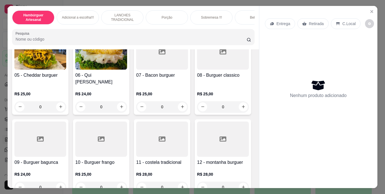
scroll to position [169, 0]
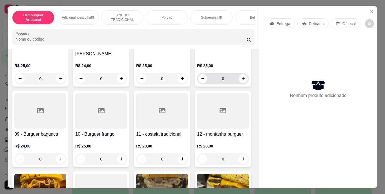
click at [241, 81] on icon "increase-product-quantity" at bounding box center [243, 78] width 4 height 4
type input "1"
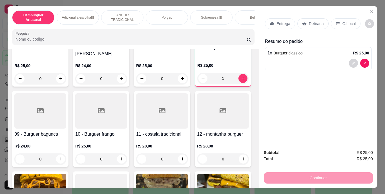
click at [282, 18] on div "Entrega" at bounding box center [280, 23] width 30 height 11
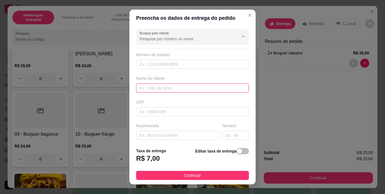
click at [153, 86] on input "text" at bounding box center [192, 87] width 113 height 9
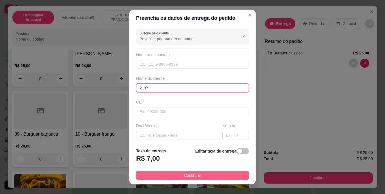
type input "2137"
click at [161, 173] on button "Continuar" at bounding box center [192, 175] width 113 height 9
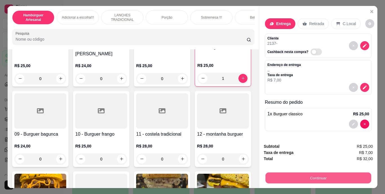
click at [285, 174] on button "Continuar" at bounding box center [318, 178] width 106 height 11
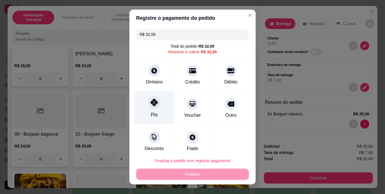
click at [151, 100] on icon at bounding box center [154, 102] width 7 height 7
type input "R$ 0,00"
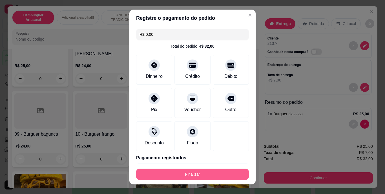
click at [185, 174] on button "Finalizar" at bounding box center [192, 174] width 113 height 11
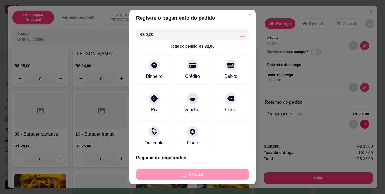
type input "0"
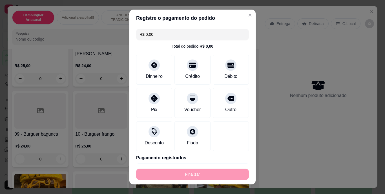
type input "-R$ 32,00"
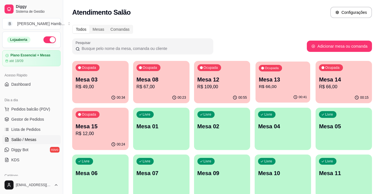
click at [266, 90] on div "Ocupada Mesa 13 R$ 66,00" at bounding box center [282, 76] width 55 height 30
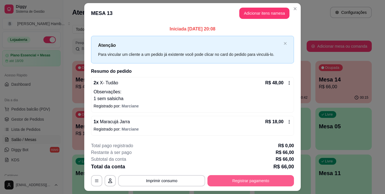
click at [236, 177] on button "Registrar pagamento" at bounding box center [250, 180] width 87 height 11
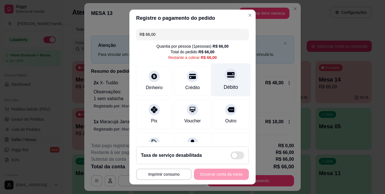
click at [222, 81] on div "Débito" at bounding box center [231, 79] width 40 height 33
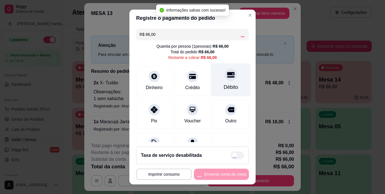
type input "R$ 0,00"
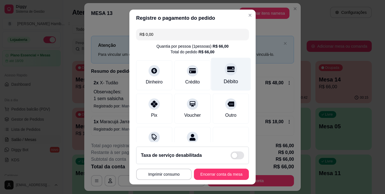
click at [224, 81] on div "Débito" at bounding box center [231, 81] width 14 height 7
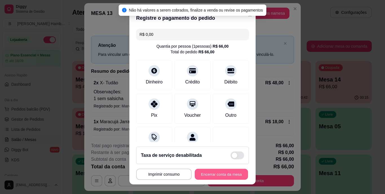
click at [230, 172] on button "Encerrar conta da mesa" at bounding box center [221, 174] width 53 height 11
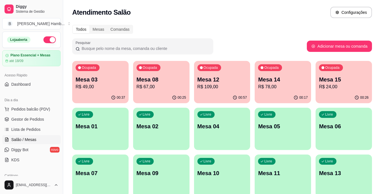
click at [166, 85] on p "R$ 67,00" at bounding box center [161, 86] width 50 height 7
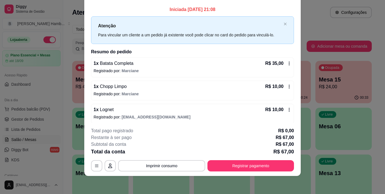
scroll to position [26, 0]
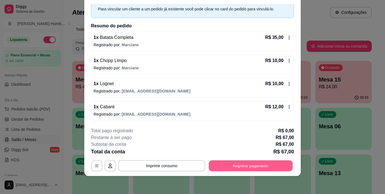
click at [233, 163] on button "Registrar pagamento" at bounding box center [251, 165] width 84 height 11
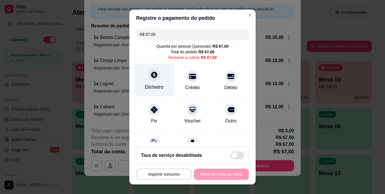
click at [144, 80] on div "Dinheiro" at bounding box center [154, 79] width 40 height 33
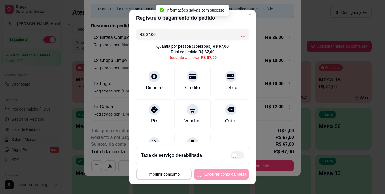
type input "R$ 0,00"
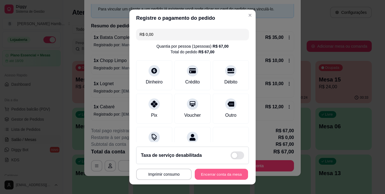
click at [202, 172] on button "Encerrar conta da mesa" at bounding box center [221, 174] width 53 height 11
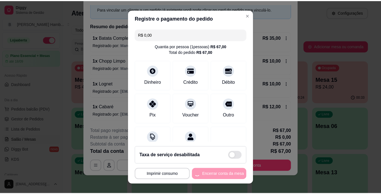
scroll to position [0, 0]
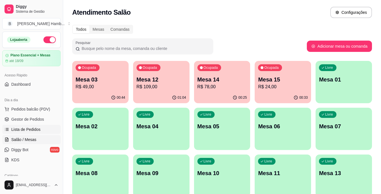
click at [36, 132] on span "Lista de Pedidos" at bounding box center [25, 130] width 29 height 6
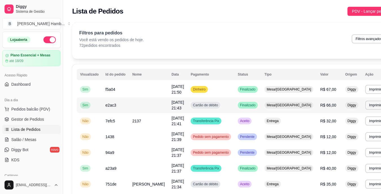
click at [269, 103] on div "Mesa/[GEOGRAPHIC_DATA]" at bounding box center [288, 105] width 49 height 7
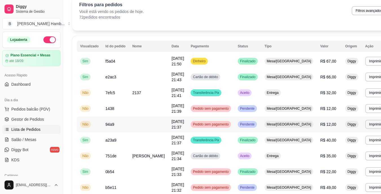
scroll to position [56, 0]
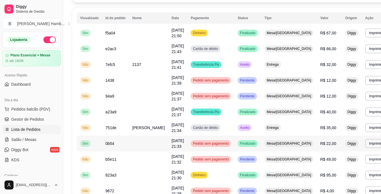
click at [275, 145] on span "Mesa/[GEOGRAPHIC_DATA]" at bounding box center [289, 143] width 47 height 5
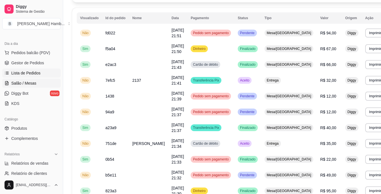
click at [31, 82] on span "Salão / Mesas" at bounding box center [23, 83] width 25 height 6
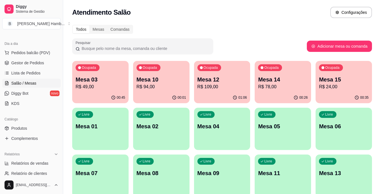
click at [348, 93] on div "00:35" at bounding box center [343, 97] width 56 height 11
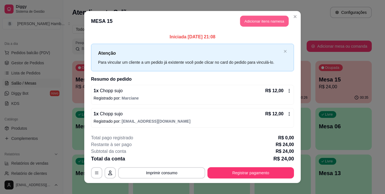
click at [253, 21] on button "Adicionar itens na mesa" at bounding box center [264, 21] width 48 height 11
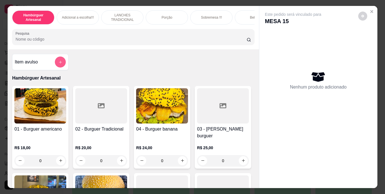
click at [59, 61] on button "add-separate-item" at bounding box center [60, 61] width 11 height 11
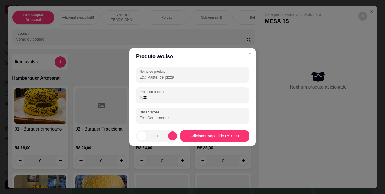
click at [169, 76] on input "Nome do produto" at bounding box center [193, 77] width 106 height 6
type input "TRAIDNT"
click at [170, 103] on div "Nome do produto TRAIDNT Preço do produto 0,00 Observações" at bounding box center [192, 95] width 113 height 56
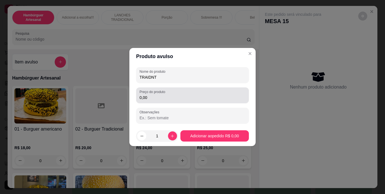
click at [172, 102] on div "Preço do produto 0,00" at bounding box center [192, 95] width 113 height 16
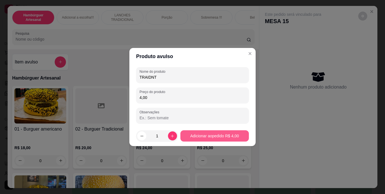
type input "4,00"
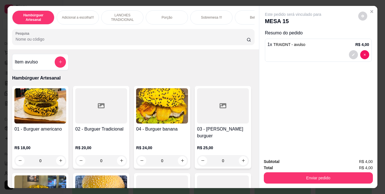
click at [274, 168] on div "Total R$ 4,00" at bounding box center [318, 168] width 109 height 6
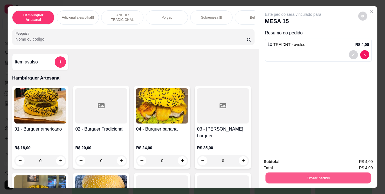
click at [274, 173] on button "Enviar pedido" at bounding box center [318, 178] width 106 height 11
click at [289, 161] on button "Não registrar e enviar pedido" at bounding box center [299, 162] width 59 height 11
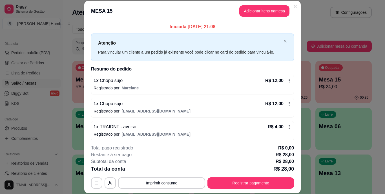
scroll to position [3, 0]
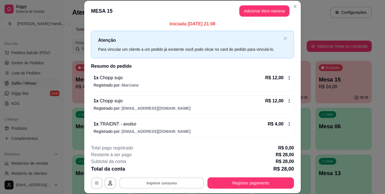
click at [178, 179] on button "Imprimir consumo" at bounding box center [162, 182] width 85 height 11
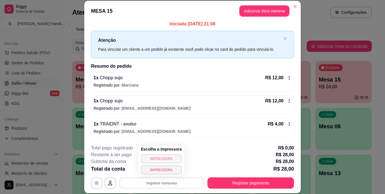
click at [171, 158] on button "IMPRESSORA" at bounding box center [161, 158] width 41 height 9
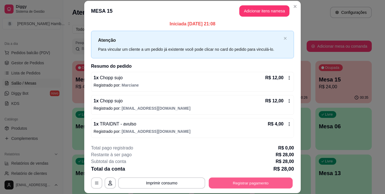
click at [233, 181] on button "Registrar pagamento" at bounding box center [251, 182] width 84 height 11
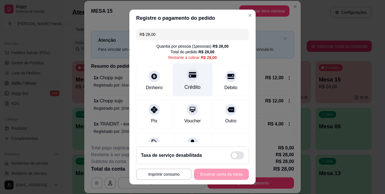
click at [185, 85] on div "Crédito" at bounding box center [193, 87] width 16 height 7
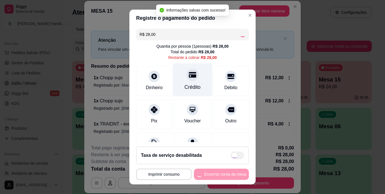
type input "R$ 0,00"
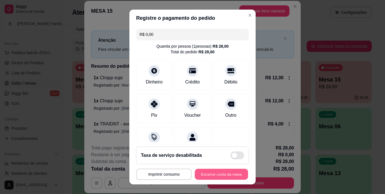
click at [203, 173] on button "Encerrar conta da mesa" at bounding box center [221, 174] width 53 height 11
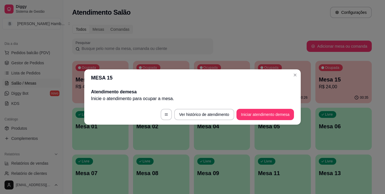
scroll to position [0, 0]
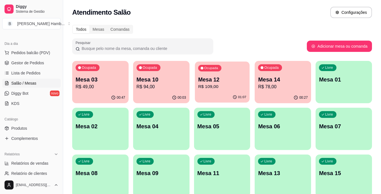
click at [216, 88] on p "R$ 109,00" at bounding box center [222, 86] width 48 height 6
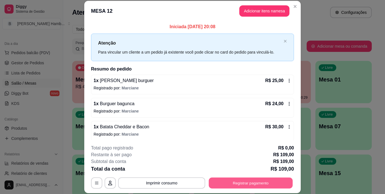
click at [252, 183] on button "Registrar pagamento" at bounding box center [251, 182] width 84 height 11
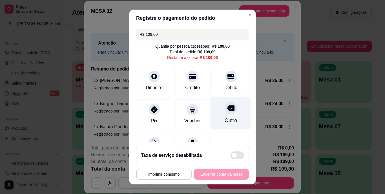
click at [225, 113] on div at bounding box center [231, 108] width 12 height 12
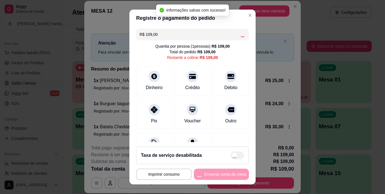
type input "R$ 0,00"
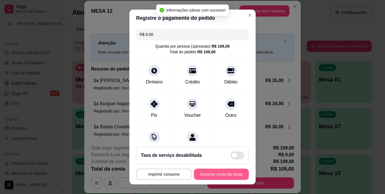
click at [209, 171] on button "Encerrar conta da mesa" at bounding box center [221, 174] width 55 height 11
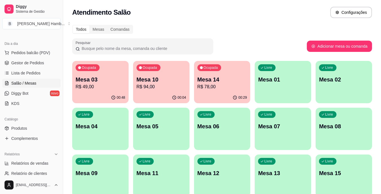
click at [227, 87] on p "R$ 78,00" at bounding box center [222, 86] width 50 height 7
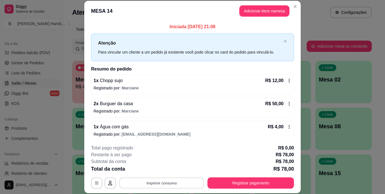
click at [162, 184] on button "Imprimir consumo" at bounding box center [162, 182] width 85 height 11
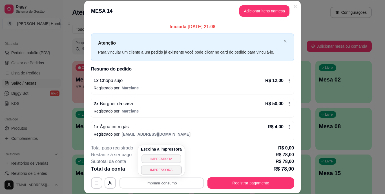
click at [154, 159] on button "IMPRESSORA" at bounding box center [160, 158] width 39 height 9
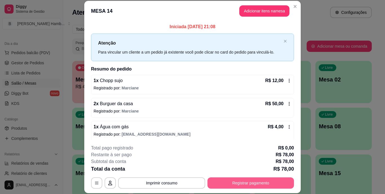
click at [231, 180] on button "Registrar pagamento" at bounding box center [250, 182] width 87 height 11
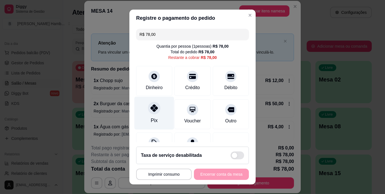
click at [144, 116] on div "Pix" at bounding box center [154, 113] width 40 height 33
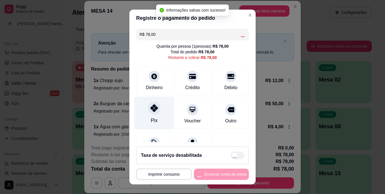
type input "R$ 0,00"
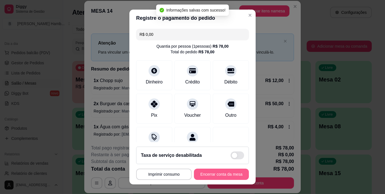
click at [211, 171] on button "Encerrar conta da mesa" at bounding box center [221, 174] width 55 height 11
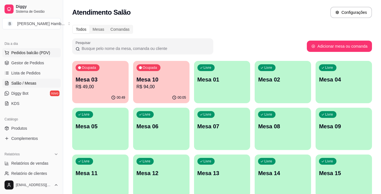
click at [34, 51] on span "Pedidos balcão (PDV)" at bounding box center [30, 53] width 39 height 6
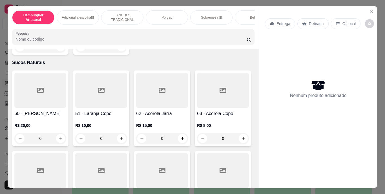
scroll to position [1889, 0]
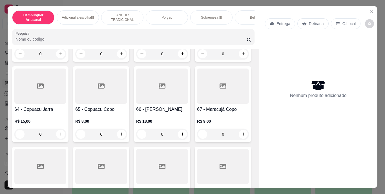
type input "1"
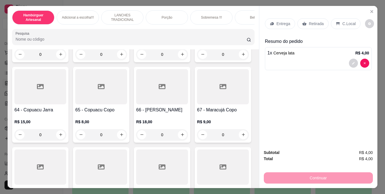
click at [311, 22] on p "Retirada" at bounding box center [316, 24] width 15 height 6
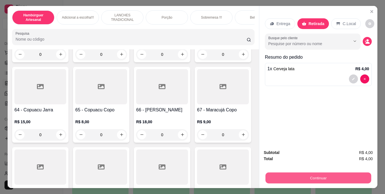
click at [278, 174] on button "Continuar" at bounding box center [318, 178] width 106 height 11
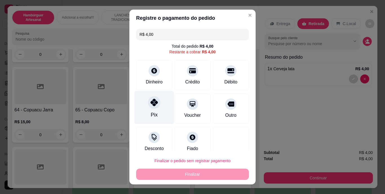
click at [154, 103] on icon at bounding box center [154, 102] width 7 height 7
type input "R$ 0,00"
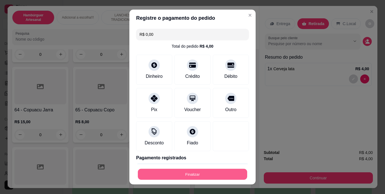
click at [172, 174] on button "Finalizar" at bounding box center [192, 174] width 109 height 11
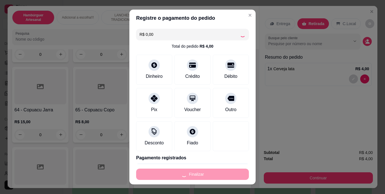
type input "0"
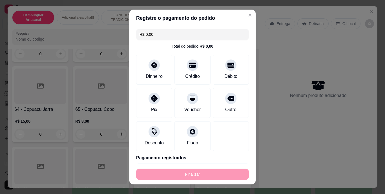
type input "-R$ 4,00"
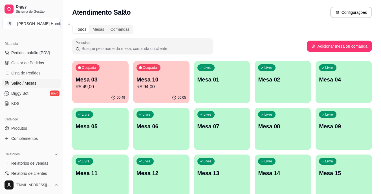
click at [82, 79] on p "Mesa 03" at bounding box center [101, 80] width 50 height 8
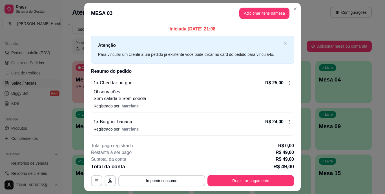
scroll to position [15, 0]
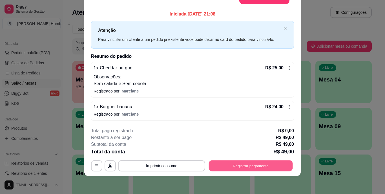
click at [243, 166] on button "Registrar pagamento" at bounding box center [251, 165] width 84 height 11
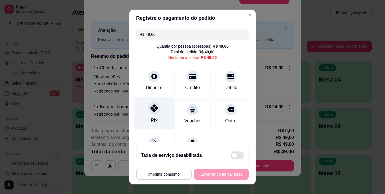
click at [167, 116] on div "Pix" at bounding box center [154, 113] width 40 height 33
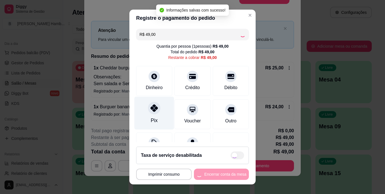
type input "R$ 0,00"
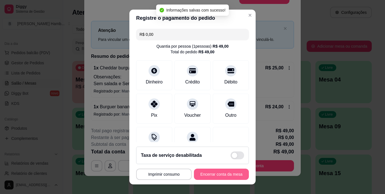
click at [225, 173] on button "Encerrar conta da mesa" at bounding box center [221, 174] width 55 height 11
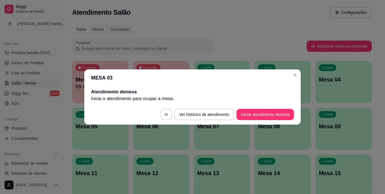
scroll to position [0, 0]
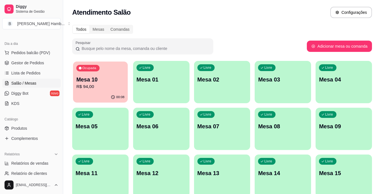
click at [113, 77] on p "Mesa 10" at bounding box center [100, 80] width 48 height 8
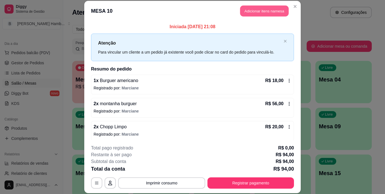
click at [254, 13] on button "Adicionar itens na mesa" at bounding box center [264, 11] width 48 height 11
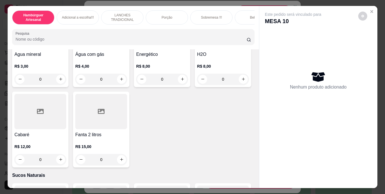
scroll to position [1663, 0]
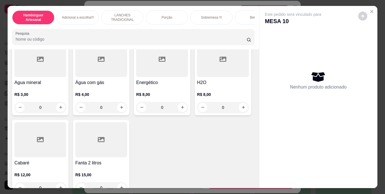
type input "1"
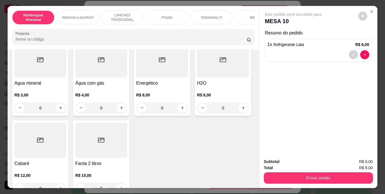
scroll to position [1663, 0]
click at [350, 50] on button "decrease-product-quantity" at bounding box center [353, 54] width 9 height 9
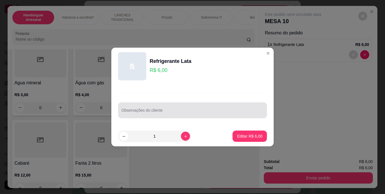
click at [163, 108] on div at bounding box center [192, 110] width 142 height 11
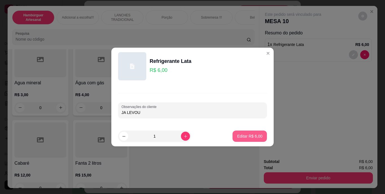
type input "JA LEVOU"
click at [238, 133] on p "Editar R$ 6,00" at bounding box center [250, 135] width 25 height 5
type input "0"
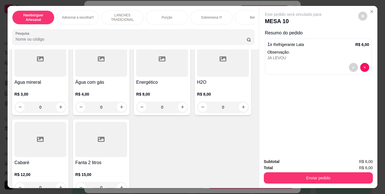
scroll to position [1663, 0]
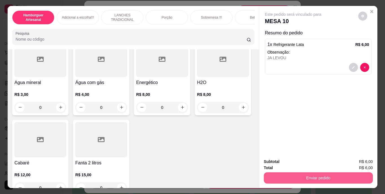
click at [292, 174] on button "Enviar pedido" at bounding box center [318, 177] width 109 height 11
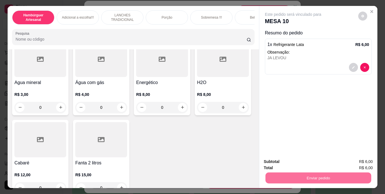
click at [273, 162] on button "Não registrar e enviar pedido" at bounding box center [299, 162] width 57 height 10
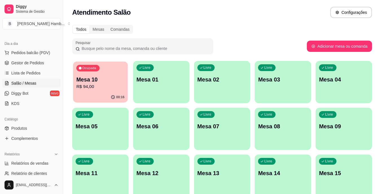
click at [98, 94] on div "00:16" at bounding box center [100, 97] width 55 height 11
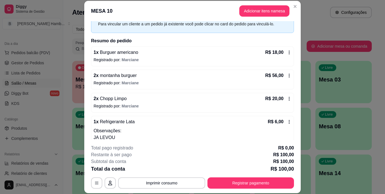
scroll to position [42, 0]
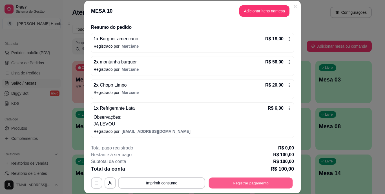
click at [233, 183] on button "Registrar pagamento" at bounding box center [251, 182] width 84 height 11
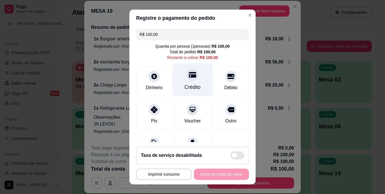
click at [198, 84] on div "Crédito" at bounding box center [193, 79] width 40 height 33
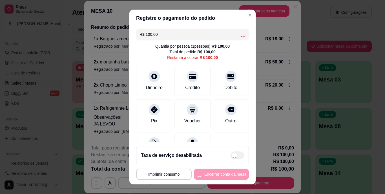
type input "R$ 0,00"
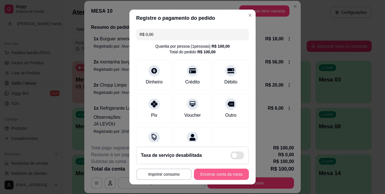
click at [199, 172] on button "Encerrar conta da mesa" at bounding box center [221, 174] width 55 height 11
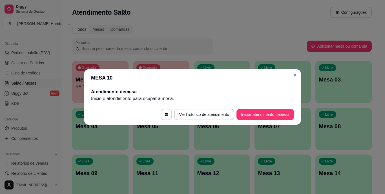
scroll to position [0, 0]
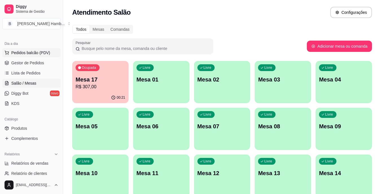
click at [43, 56] on button "Pedidos balcão (PDV)" at bounding box center [31, 52] width 58 height 9
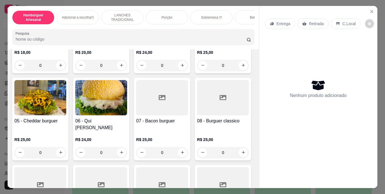
scroll to position [161, 0]
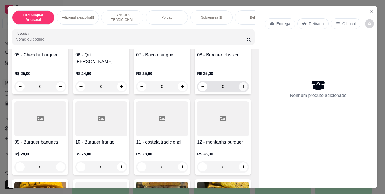
click at [241, 89] on icon "increase-product-quantity" at bounding box center [243, 86] width 4 height 4
type input "1"
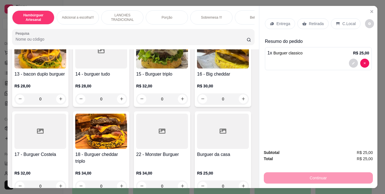
scroll to position [315, 0]
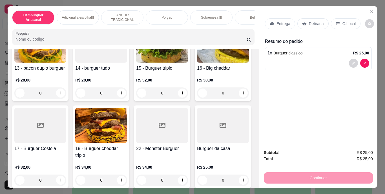
click at [241, 15] on icon "increase-product-quantity" at bounding box center [243, 12] width 4 height 4
type input "1"
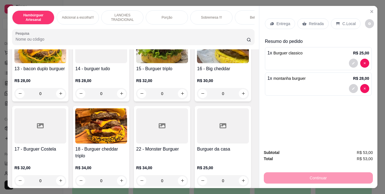
click at [312, 21] on p "Retirada" at bounding box center [316, 24] width 15 height 6
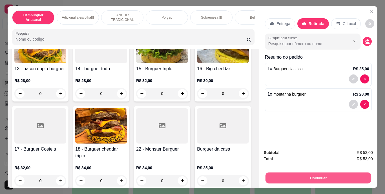
click at [274, 173] on button "Continuar" at bounding box center [318, 178] width 106 height 11
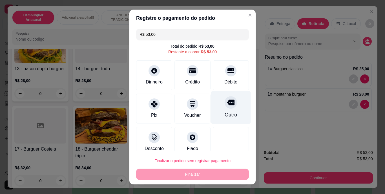
click at [228, 116] on div "Outro" at bounding box center [231, 114] width 12 height 7
type input "R$ 0,00"
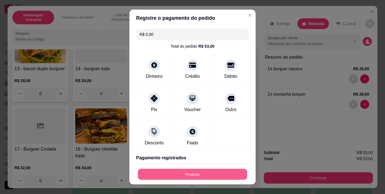
click at [200, 171] on button "Finalizar" at bounding box center [192, 174] width 109 height 11
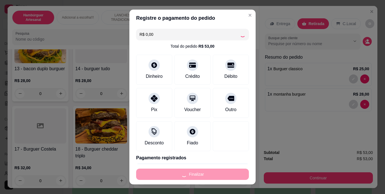
type input "0"
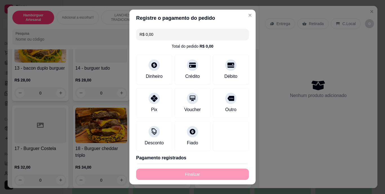
type input "-R$ 53,00"
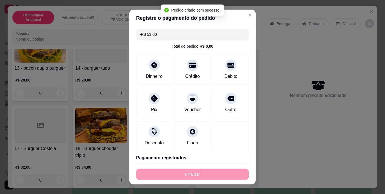
scroll to position [315, 0]
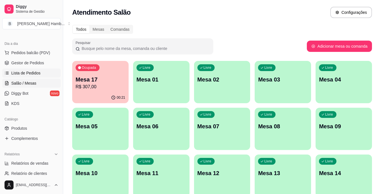
click at [40, 73] on link "Lista de Pedidos" at bounding box center [31, 72] width 58 height 9
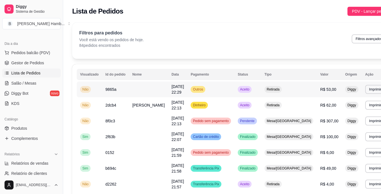
click at [291, 90] on td "Retirada" at bounding box center [289, 89] width 56 height 16
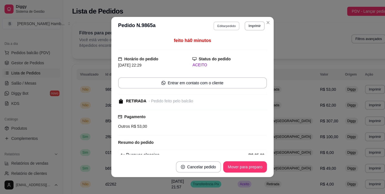
click at [228, 25] on button "Editar pedido" at bounding box center [227, 25] width 26 height 9
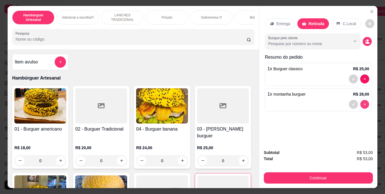
type input "0"
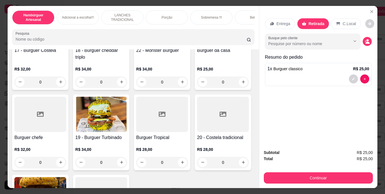
scroll to position [418, 0]
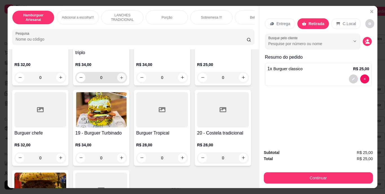
click at [124, 79] on icon "increase-product-quantity" at bounding box center [122, 77] width 4 height 4
type input "1"
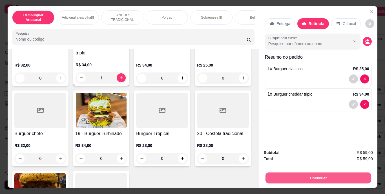
click at [281, 173] on button "Continuar" at bounding box center [318, 178] width 106 height 11
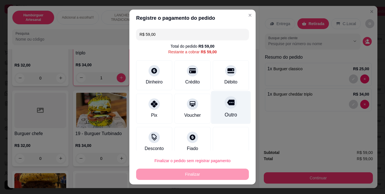
click at [225, 108] on div "Outro" at bounding box center [231, 107] width 40 height 33
type input "R$ 0,00"
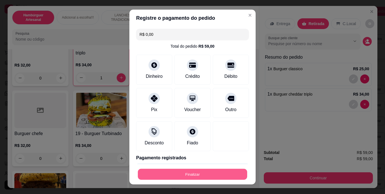
click at [194, 173] on button "Finalizar" at bounding box center [192, 174] width 109 height 11
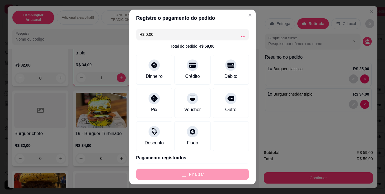
type input "0"
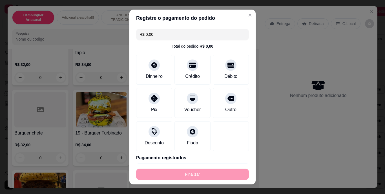
type input "-R$ 59,00"
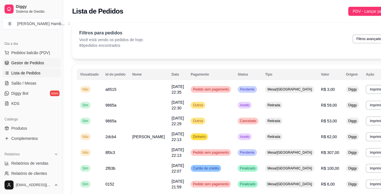
click at [32, 61] on span "Gestor de Pedidos" at bounding box center [27, 63] width 33 height 6
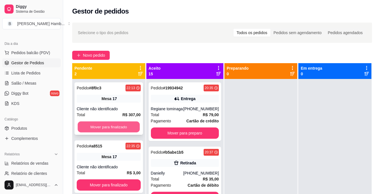
click at [116, 127] on button "Mover para finalizado" at bounding box center [109, 126] width 62 height 11
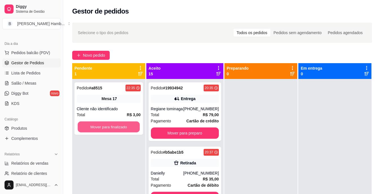
click at [116, 127] on button "Mover para finalizado" at bounding box center [109, 126] width 62 height 11
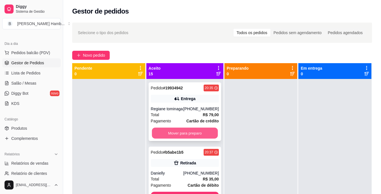
click at [163, 137] on button "Mover para preparo" at bounding box center [185, 133] width 66 height 11
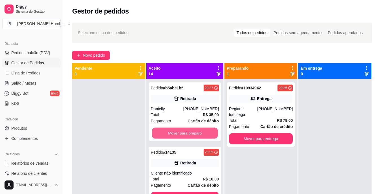
click at [163, 137] on button "Mover para preparo" at bounding box center [185, 133] width 66 height 11
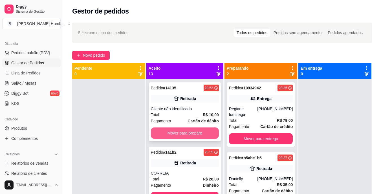
click at [168, 131] on button "Mover para preparo" at bounding box center [185, 132] width 68 height 11
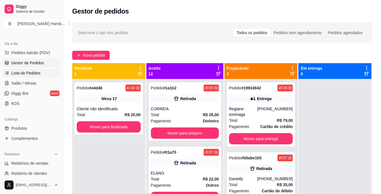
click at [45, 71] on link "Lista de Pedidos" at bounding box center [31, 72] width 58 height 9
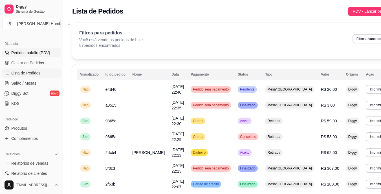
click at [34, 50] on span "Pedidos balcão (PDV)" at bounding box center [30, 53] width 39 height 6
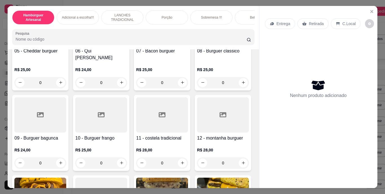
scroll to position [165, 0]
click at [241, 85] on icon "increase-product-quantity" at bounding box center [243, 82] width 4 height 4
type input "1"
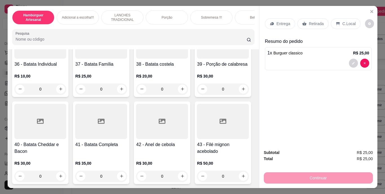
scroll to position [1115, 0]
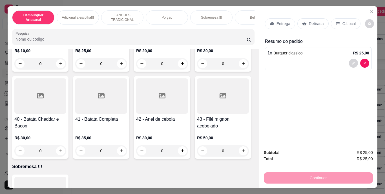
type input "2"
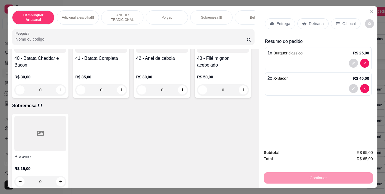
scroll to position [1177, 0]
type input "1"
type input "0"
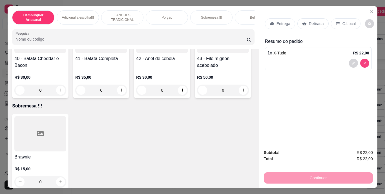
scroll to position [1176, 0]
type input "0"
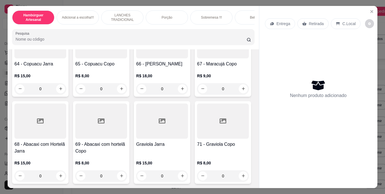
scroll to position [1966, 0]
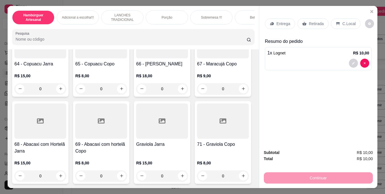
type input "2"
click at [317, 21] on p "Retirada" at bounding box center [316, 24] width 15 height 6
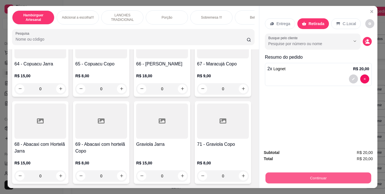
click at [284, 179] on button "Continuar" at bounding box center [318, 178] width 106 height 11
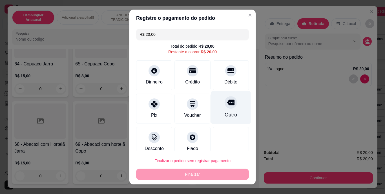
click at [225, 104] on div at bounding box center [231, 102] width 12 height 12
type input "R$ 0,00"
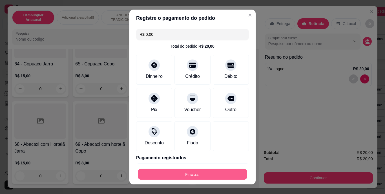
click at [195, 170] on button "Finalizar" at bounding box center [192, 174] width 109 height 11
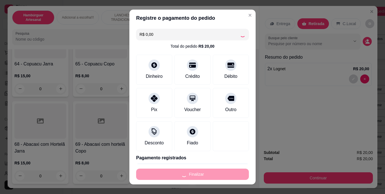
type input "0"
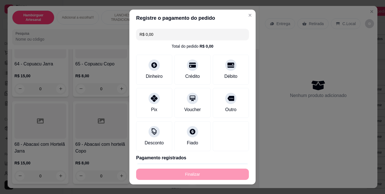
type input "-R$ 20,00"
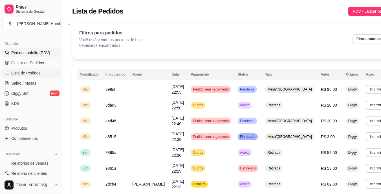
click at [51, 53] on button "Pedidos balcão (PDV)" at bounding box center [31, 52] width 58 height 9
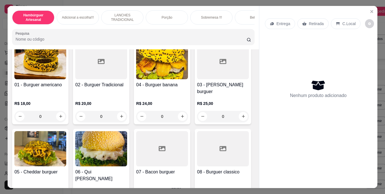
scroll to position [44, 0]
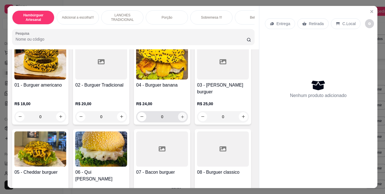
click at [180, 114] on icon "increase-product-quantity" at bounding box center [182, 116] width 4 height 4
type input "1"
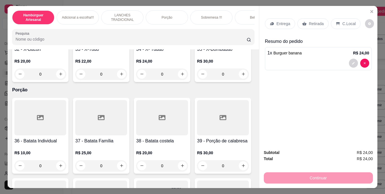
scroll to position [1024, 0]
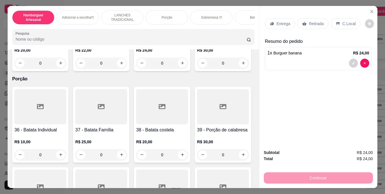
type input "1"
click at [349, 62] on button "decrease-product-quantity" at bounding box center [353, 63] width 9 height 9
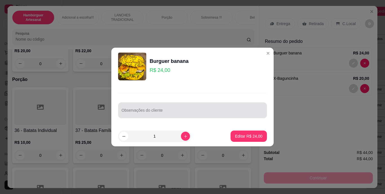
click at [169, 105] on div at bounding box center [192, 110] width 142 height 11
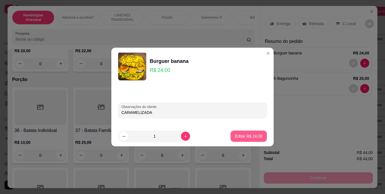
type input "CARAMELIZADA"
click at [245, 138] on p "Editar R$ 24,00" at bounding box center [248, 135] width 26 height 5
type input "0"
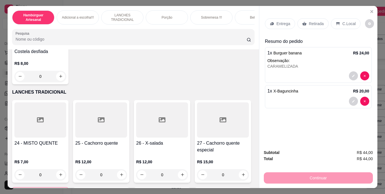
scroll to position [751, 0]
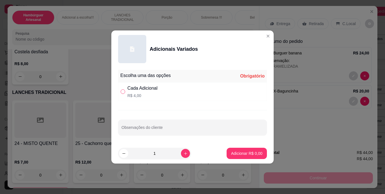
click at [124, 91] on input "" at bounding box center [123, 91] width 5 height 5
radio input "true"
click at [150, 128] on input "Observações do cliente" at bounding box center [192, 130] width 142 height 6
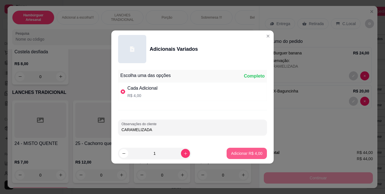
type input "CARAMELIZADA"
click at [251, 150] on button "Adicionar R$ 4,00" at bounding box center [246, 153] width 39 height 11
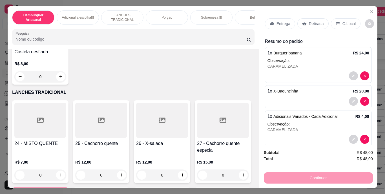
scroll to position [9, 0]
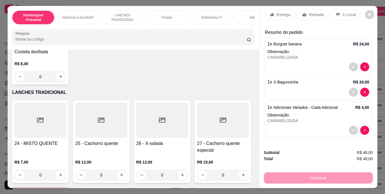
click at [279, 14] on p "Entrega" at bounding box center [284, 15] width 14 height 6
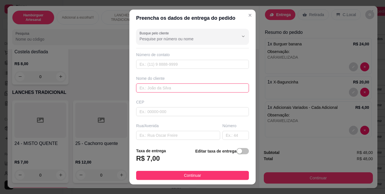
click at [207, 87] on input "text" at bounding box center [192, 87] width 113 height 9
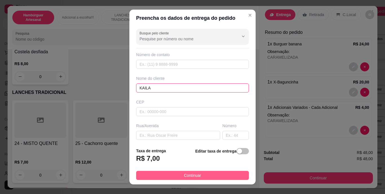
type input "KAILA"
click at [184, 173] on span "Continuar" at bounding box center [192, 175] width 17 height 6
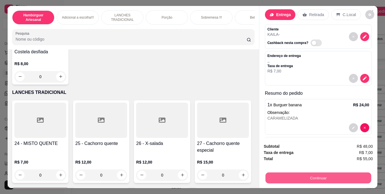
click at [284, 173] on button "Continuar" at bounding box center [318, 178] width 106 height 11
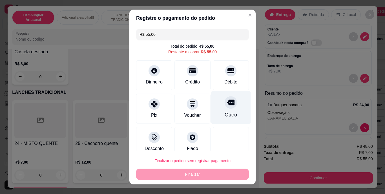
click at [226, 109] on div "Outro" at bounding box center [231, 107] width 40 height 33
type input "R$ 0,00"
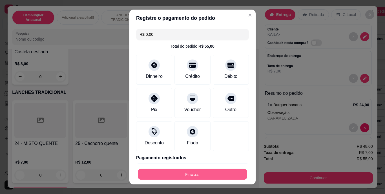
click at [210, 171] on button "Finalizar" at bounding box center [192, 174] width 109 height 11
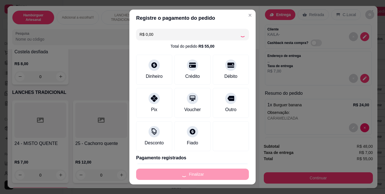
type input "0"
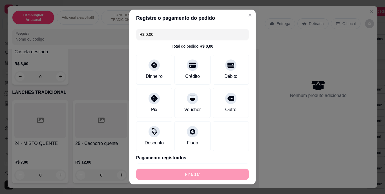
type input "-R$ 55,00"
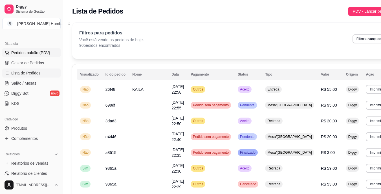
click at [39, 55] on span "Pedidos balcão (PDV)" at bounding box center [30, 53] width 39 height 6
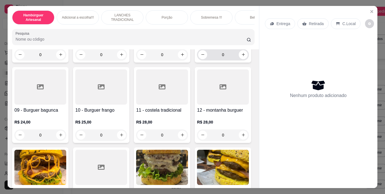
scroll to position [194, 0]
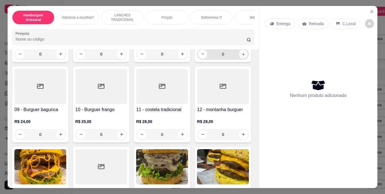
click at [241, 56] on icon "increase-product-quantity" at bounding box center [243, 54] width 4 height 4
type input "1"
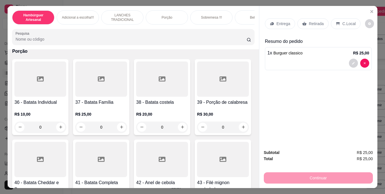
scroll to position [1128, 0]
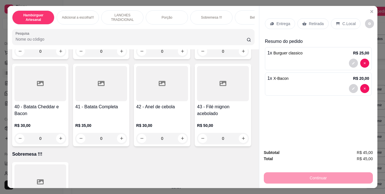
type input "2"
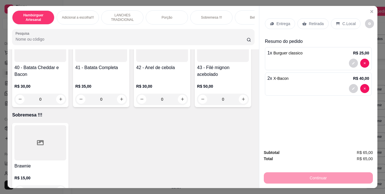
type input "1"
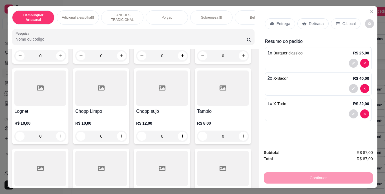
scroll to position [1637, 0]
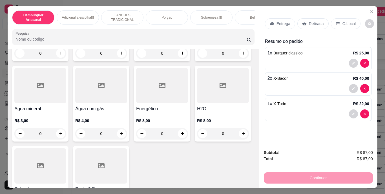
type input "1"
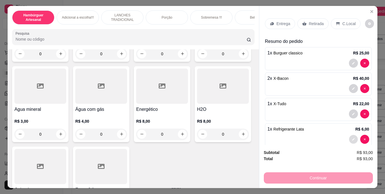
click at [349, 136] on button "decrease-product-quantity" at bounding box center [353, 139] width 9 height 9
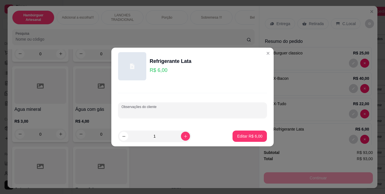
click at [257, 110] on input "Observações do cliente" at bounding box center [192, 113] width 142 height 6
type input "ZERO"
click at [247, 137] on p "Editar R$ 6,00" at bounding box center [250, 135] width 25 height 5
type input "0"
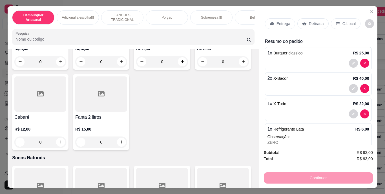
scroll to position [1710, 0]
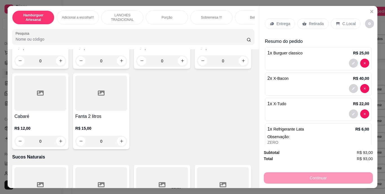
type input "1"
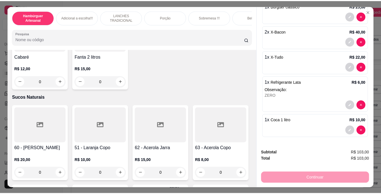
scroll to position [0, 0]
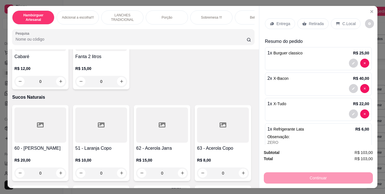
click at [281, 21] on p "Entrega" at bounding box center [284, 24] width 14 height 6
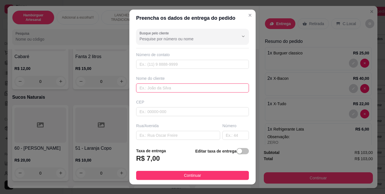
click at [199, 89] on input "text" at bounding box center [192, 87] width 113 height 9
type input "VALDIR"
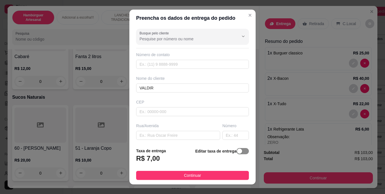
click at [237, 151] on div "button" at bounding box center [239, 151] width 5 height 5
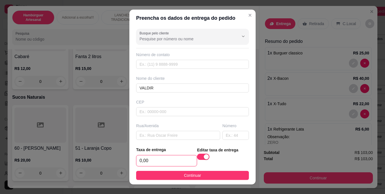
click at [165, 160] on input "0,00" at bounding box center [166, 160] width 60 height 11
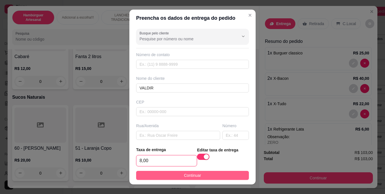
type input "8,00"
click at [177, 173] on button "Continuar" at bounding box center [192, 175] width 113 height 9
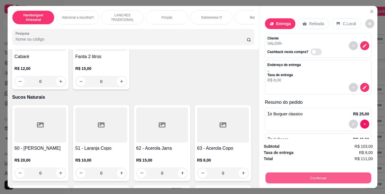
click at [297, 173] on button "Continuar" at bounding box center [318, 178] width 106 height 11
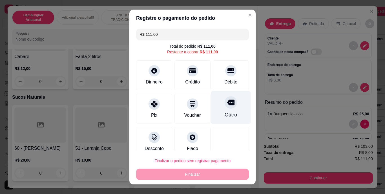
click at [225, 114] on div "Outro" at bounding box center [231, 114] width 12 height 7
type input "R$ 0,00"
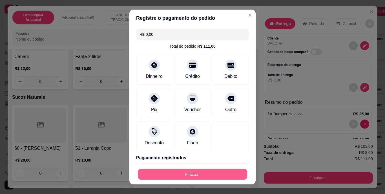
click at [200, 169] on button "Finalizar" at bounding box center [192, 174] width 109 height 11
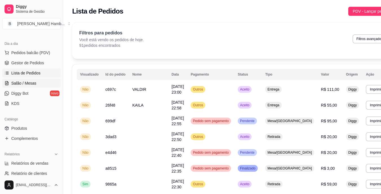
click at [34, 85] on span "Salão / Mesas" at bounding box center [23, 83] width 25 height 6
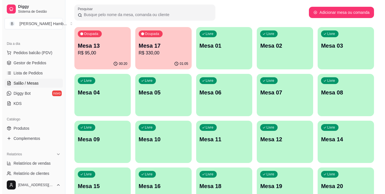
scroll to position [34, 0]
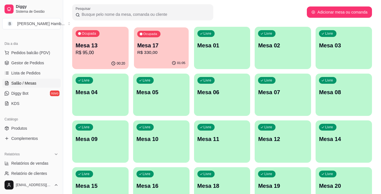
click at [154, 54] on p "R$ 330,00" at bounding box center [161, 52] width 48 height 6
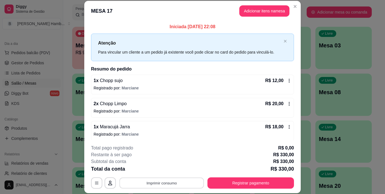
click at [189, 182] on button "Imprimir consumo" at bounding box center [162, 182] width 85 height 11
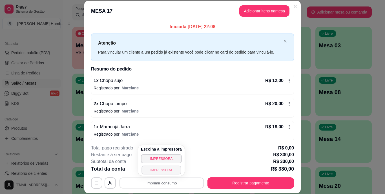
click at [173, 170] on button "IMPRESSORA" at bounding box center [160, 169] width 39 height 9
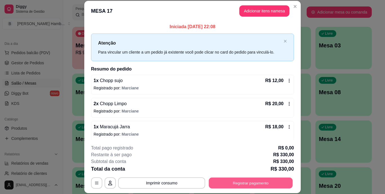
click at [226, 183] on button "Registrar pagamento" at bounding box center [251, 182] width 84 height 11
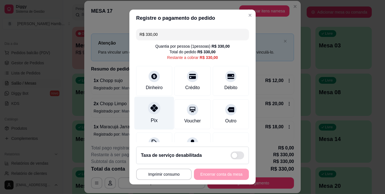
click at [156, 120] on div "Pix" at bounding box center [154, 113] width 40 height 33
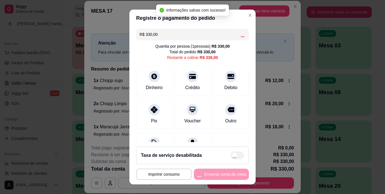
type input "R$ 0,00"
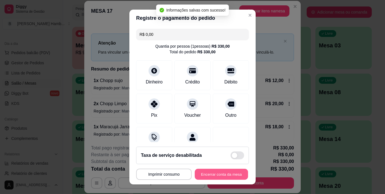
click at [202, 172] on button "Encerrar conta da mesa" at bounding box center [221, 174] width 53 height 11
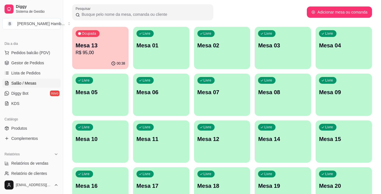
click at [39, 53] on span "Pedidos balcão (PDV)" at bounding box center [30, 53] width 39 height 6
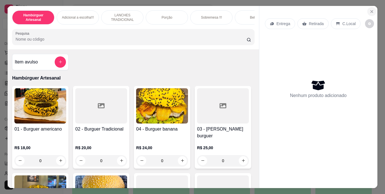
click at [371, 9] on icon "Close" at bounding box center [372, 11] width 5 height 5
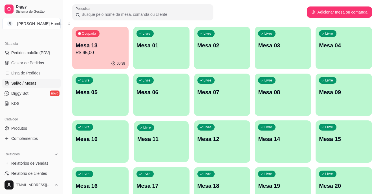
click at [164, 144] on div "Livre Mesa 11" at bounding box center [161, 138] width 55 height 34
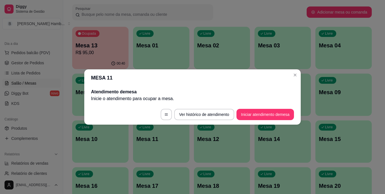
drag, startPoint x: 253, startPoint y: 106, endPoint x: 253, endPoint y: 110, distance: 4.0
click at [253, 110] on footer "Ver histórico de atendimento Iniciar atendimento de mesa" at bounding box center [192, 114] width 216 height 20
click at [253, 110] on button "Iniciar atendimento de mesa" at bounding box center [265, 114] width 56 height 11
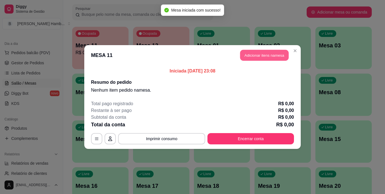
click at [262, 58] on button "Adicionar itens na mesa" at bounding box center [264, 55] width 48 height 11
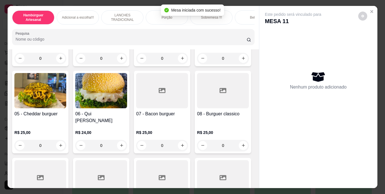
scroll to position [103, 0]
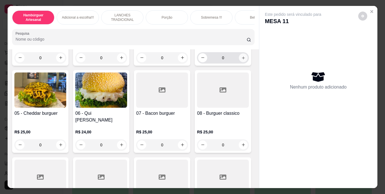
click at [241, 60] on icon "increase-product-quantity" at bounding box center [243, 58] width 4 height 4
type input "1"
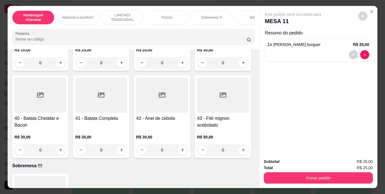
scroll to position [1167, 0]
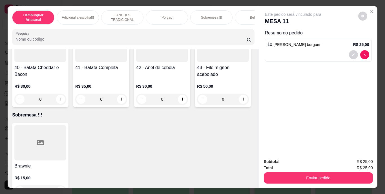
type input "1"
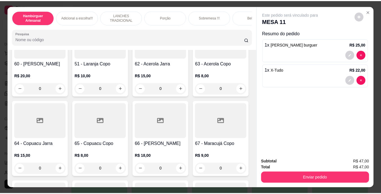
scroll to position [1857, 0]
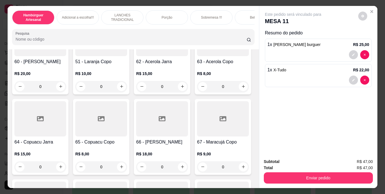
type input "2"
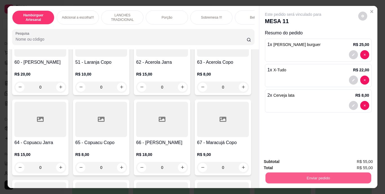
click at [287, 177] on button "Enviar pedido" at bounding box center [318, 178] width 106 height 11
click at [282, 159] on button "Não registrar e enviar pedido" at bounding box center [299, 162] width 59 height 11
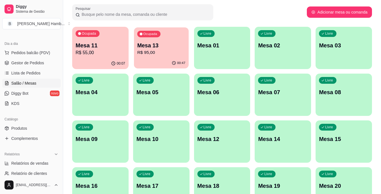
click at [155, 51] on p "R$ 95,00" at bounding box center [161, 52] width 48 height 6
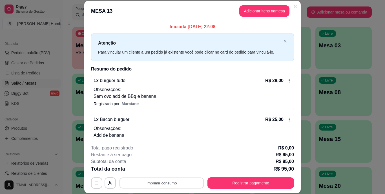
click at [192, 179] on button "Imprimir consumo" at bounding box center [162, 182] width 85 height 11
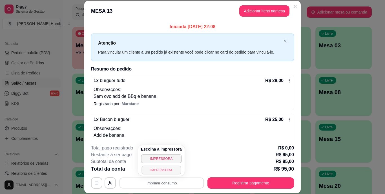
click at [167, 167] on button "IMPRESSORA" at bounding box center [160, 169] width 39 height 9
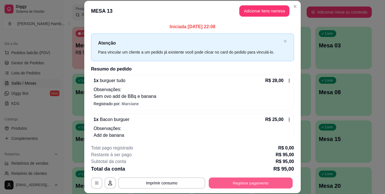
click at [240, 184] on button "Registrar pagamento" at bounding box center [251, 182] width 84 height 11
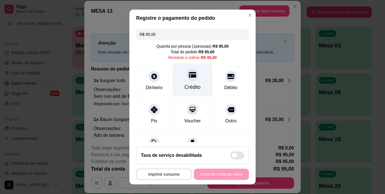
click at [185, 87] on div "Crédito" at bounding box center [193, 87] width 16 height 7
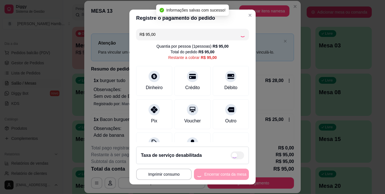
type input "R$ 0,00"
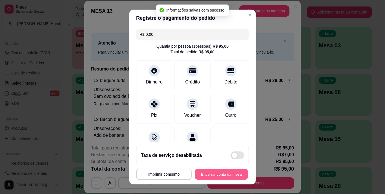
click at [209, 170] on button "Encerrar conta da mesa" at bounding box center [221, 174] width 53 height 11
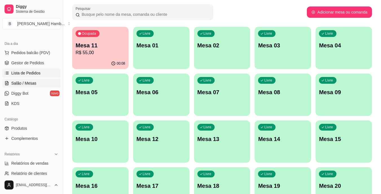
click at [42, 69] on link "Lista de Pedidos" at bounding box center [31, 72] width 58 height 9
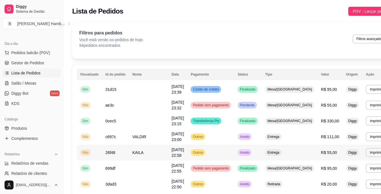
click at [151, 151] on td "KAILA" at bounding box center [148, 153] width 39 height 16
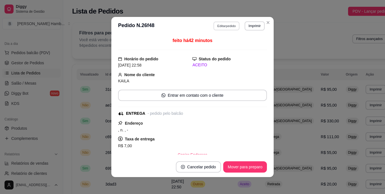
click at [231, 28] on button "Editar pedido" at bounding box center [227, 25] width 26 height 9
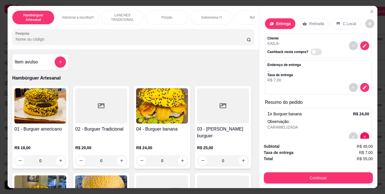
click at [309, 21] on p "Retirada" at bounding box center [316, 24] width 15 height 6
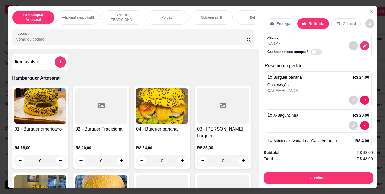
click at [203, 40] on input "Pesquisa" at bounding box center [131, 39] width 231 height 6
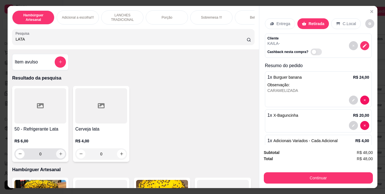
type input "LATA"
click at [60, 156] on icon "increase-product-quantity" at bounding box center [61, 154] width 4 height 4
type input "1"
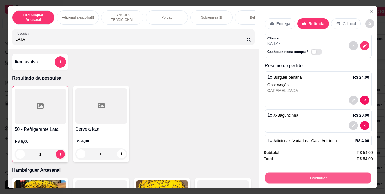
click at [302, 178] on button "Continuar" at bounding box center [318, 178] width 106 height 11
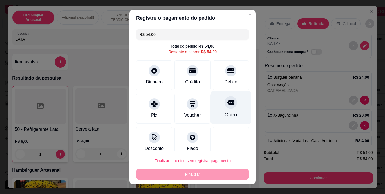
click at [225, 113] on div "Outro" at bounding box center [231, 114] width 12 height 7
type input "R$ 0,00"
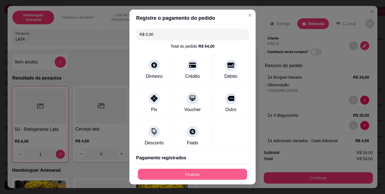
click at [198, 173] on button "Finalizar" at bounding box center [192, 174] width 109 height 11
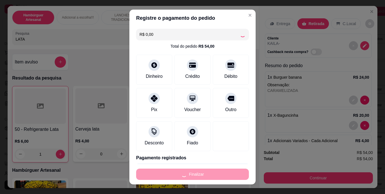
type input "0"
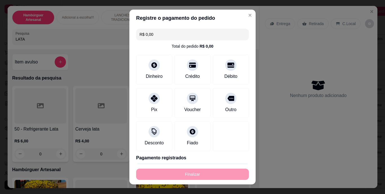
type input "-R$ 54,00"
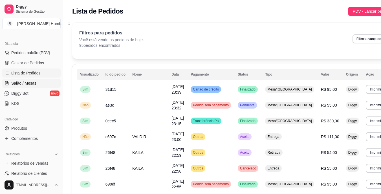
click at [28, 85] on span "Salão / Mesas" at bounding box center [23, 83] width 25 height 6
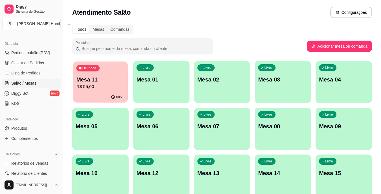
click at [96, 87] on p "R$ 55,00" at bounding box center [100, 86] width 48 height 6
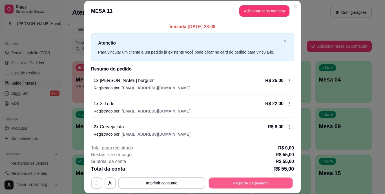
click at [237, 186] on button "Registrar pagamento" at bounding box center [251, 182] width 84 height 11
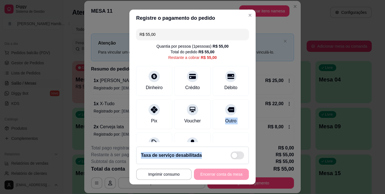
scroll to position [30, 0]
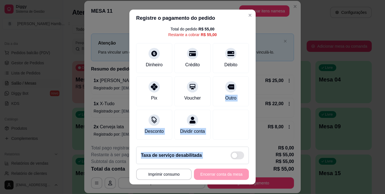
drag, startPoint x: 211, startPoint y: 112, endPoint x: 210, endPoint y: 176, distance: 63.4
click at [210, 176] on section "**********" at bounding box center [192, 97] width 126 height 174
click at [210, 176] on div "**********" at bounding box center [192, 174] width 113 height 11
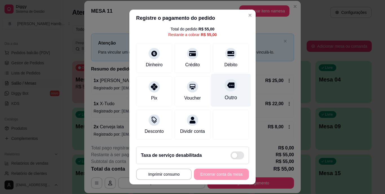
click at [227, 82] on div "Outro" at bounding box center [231, 90] width 40 height 33
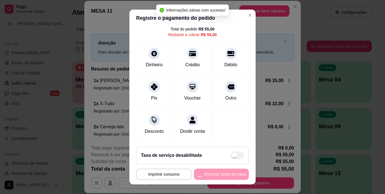
type input "R$ 0,00"
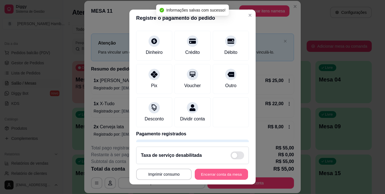
click at [213, 173] on button "Encerrar conta da mesa" at bounding box center [221, 174] width 53 height 11
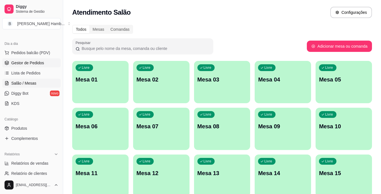
click at [41, 64] on span "Gestor de Pedidos" at bounding box center [27, 63] width 33 height 6
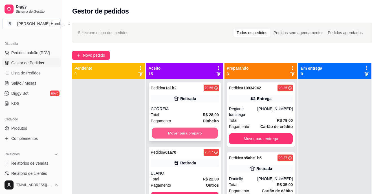
click at [194, 132] on button "Mover para preparo" at bounding box center [185, 133] width 66 height 11
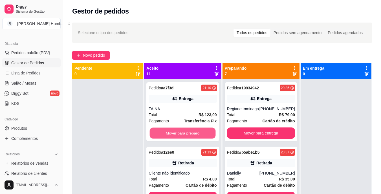
click at [194, 132] on button "Mover para preparo" at bounding box center [183, 133] width 66 height 11
click at [194, 132] on button "Mover para preparo" at bounding box center [183, 132] width 68 height 11
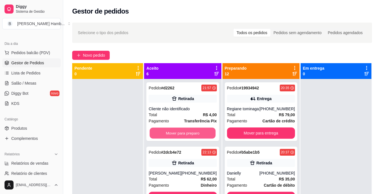
click at [194, 132] on button "Mover para preparo" at bounding box center [183, 133] width 66 height 11
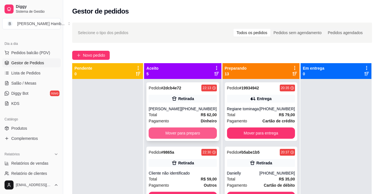
drag, startPoint x: 194, startPoint y: 132, endPoint x: 186, endPoint y: 141, distance: 11.6
click at [186, 141] on div "Pedido # 2dcb4e72 22:13 Retirada [PERSON_NAME] [PHONE_NUMBER] Total R$ 62,00 Pa…" at bounding box center [182, 111] width 72 height 59
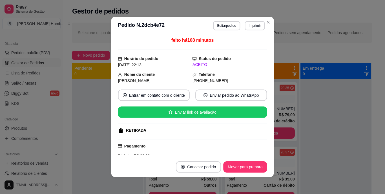
click at [186, 141] on div "Pagamento Dinheiro R$ 62,00 Cliente pagará com R$ 72,00 Troco no valor de R$ 10…" at bounding box center [192, 158] width 149 height 38
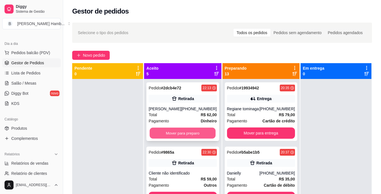
click at [198, 138] on button "Mover para preparo" at bounding box center [183, 133] width 66 height 11
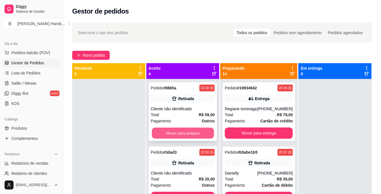
click at [193, 134] on button "Mover para preparo" at bounding box center [183, 133] width 62 height 11
click at [193, 134] on button "Mover para preparo" at bounding box center [183, 132] width 64 height 11
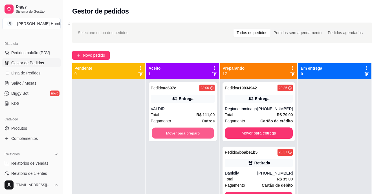
click at [193, 134] on button "Mover para preparo" at bounding box center [183, 133] width 62 height 11
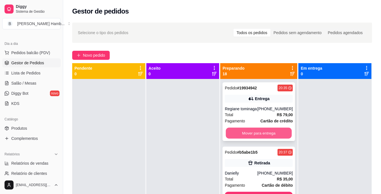
click at [232, 135] on button "Mover para entrega" at bounding box center [259, 133] width 66 height 11
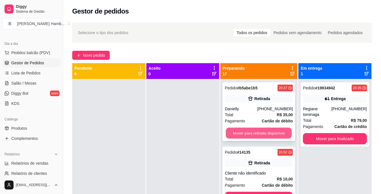
click at [234, 132] on button "Mover para retirada disponível" at bounding box center [259, 133] width 66 height 11
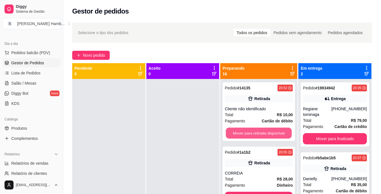
click at [234, 132] on button "Mover para retirada disponível" at bounding box center [259, 133] width 66 height 11
click at [234, 132] on button "Mover para entrega" at bounding box center [259, 133] width 66 height 11
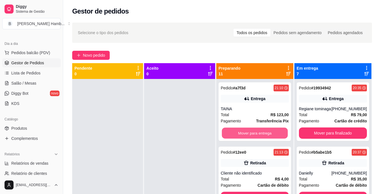
click at [234, 132] on button "Mover para entrega" at bounding box center [255, 133] width 66 height 11
click at [234, 132] on button "Mover para retirada disponível" at bounding box center [255, 133] width 66 height 11
click at [234, 132] on button "Mover para entrega" at bounding box center [255, 133] width 66 height 11
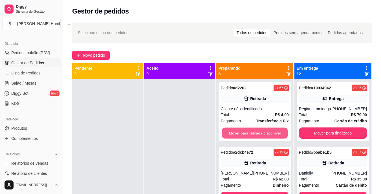
click at [234, 132] on button "Mover para retirada disponível" at bounding box center [255, 133] width 66 height 11
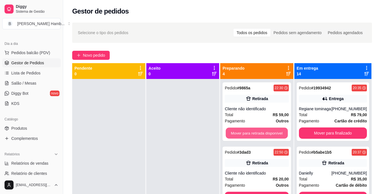
click at [234, 132] on button "Mover para retirada disponível" at bounding box center [257, 133] width 62 height 11
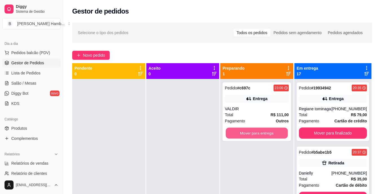
click at [234, 132] on button "Mover para entrega" at bounding box center [257, 133] width 62 height 11
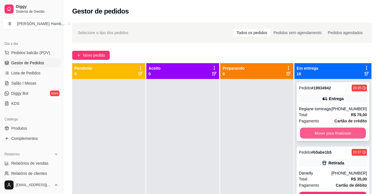
click at [307, 136] on button "Mover para finalizado" at bounding box center [333, 133] width 66 height 11
click at [307, 134] on button "Mover para finalizado" at bounding box center [333, 133] width 66 height 11
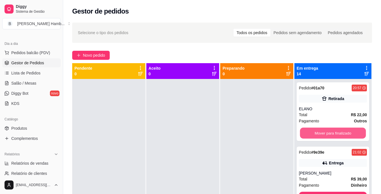
click at [307, 134] on button "Mover para finalizado" at bounding box center [333, 133] width 66 height 11
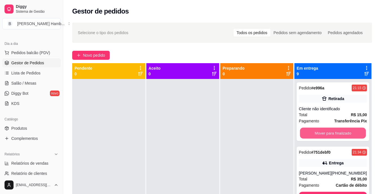
click at [307, 134] on button "Mover para finalizado" at bounding box center [333, 133] width 66 height 11
click at [307, 134] on button "Mover para finalizado" at bounding box center [333, 132] width 68 height 11
click at [307, 134] on button "Mover para finalizado" at bounding box center [333, 133] width 66 height 11
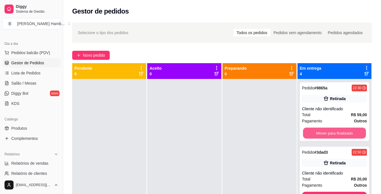
click at [307, 134] on button "Mover para finalizado" at bounding box center [334, 133] width 63 height 11
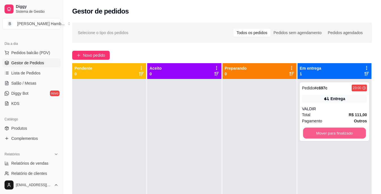
click at [307, 134] on button "Mover para finalizado" at bounding box center [334, 133] width 63 height 11
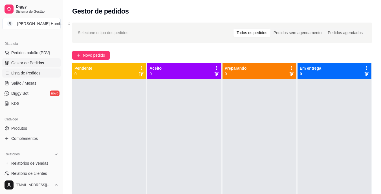
click at [35, 74] on span "Lista de Pedidos" at bounding box center [25, 73] width 29 height 6
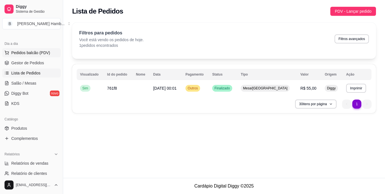
click at [32, 54] on span "Pedidos balcão (PDV)" at bounding box center [30, 53] width 39 height 6
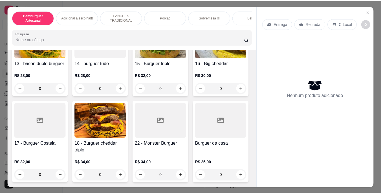
scroll to position [320, 0]
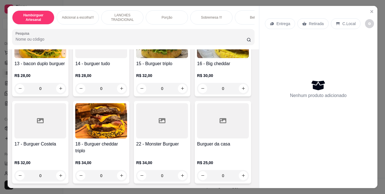
click at [239, 12] on button "increase-product-quantity" at bounding box center [243, 8] width 9 height 9
type input "1"
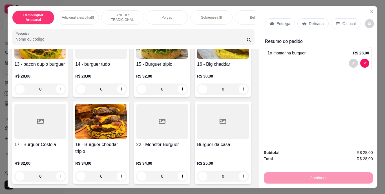
click at [309, 21] on p "Retirada" at bounding box center [316, 24] width 15 height 6
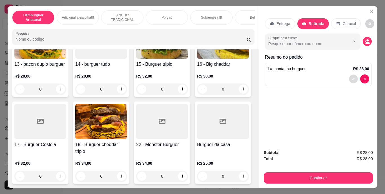
click at [354, 74] on button "decrease-product-quantity" at bounding box center [353, 78] width 9 height 9
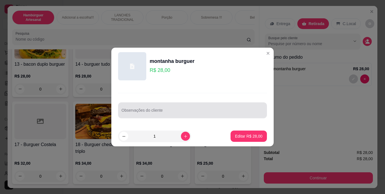
click at [231, 112] on input "Observações do cliente" at bounding box center [192, 113] width 142 height 6
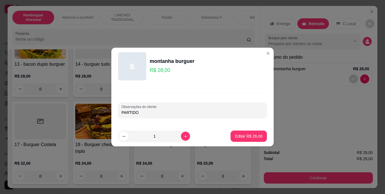
type input "PARTIDO"
click at [247, 143] on footer "1 Editar R$ 28,00" at bounding box center [192, 136] width 162 height 20
click at [247, 137] on p "Editar R$ 28,00" at bounding box center [248, 135] width 26 height 5
type input "0"
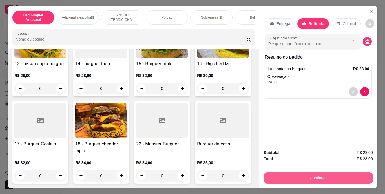
click at [321, 178] on button "Continuar" at bounding box center [318, 177] width 109 height 11
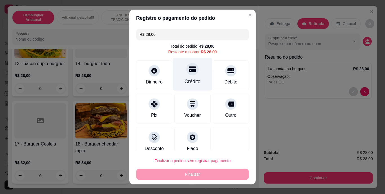
click at [188, 77] on div "Crédito" at bounding box center [193, 74] width 40 height 33
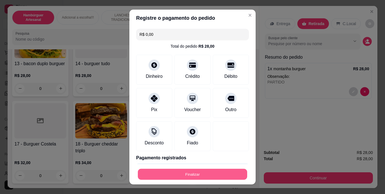
click at [199, 170] on button "Finalizar" at bounding box center [192, 174] width 109 height 11
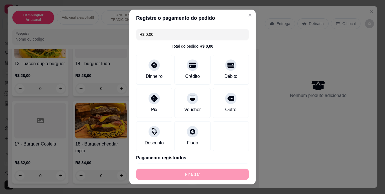
type input "-R$ 28,00"
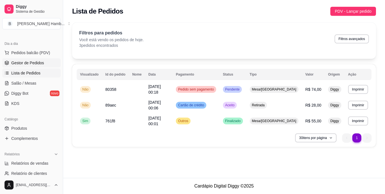
click at [22, 63] on span "Gestor de Pedidos" at bounding box center [27, 63] width 33 height 6
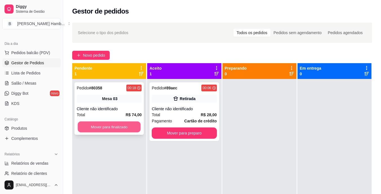
click at [127, 124] on button "Mover para finalizado" at bounding box center [109, 126] width 63 height 11
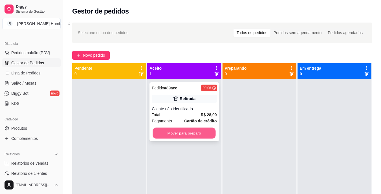
click at [178, 133] on button "Mover para preparo" at bounding box center [184, 133] width 63 height 11
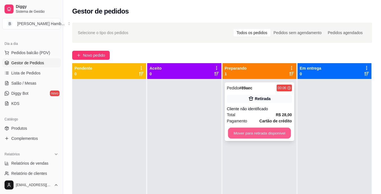
click at [240, 132] on button "Mover para retirada disponível" at bounding box center [259, 133] width 63 height 11
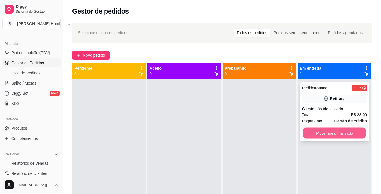
click at [314, 132] on button "Mover para finalizado" at bounding box center [334, 133] width 63 height 11
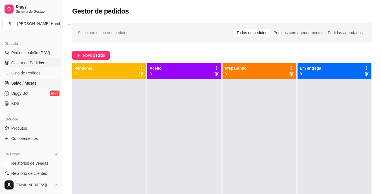
click at [22, 84] on span "Salão / Mesas" at bounding box center [23, 83] width 25 height 6
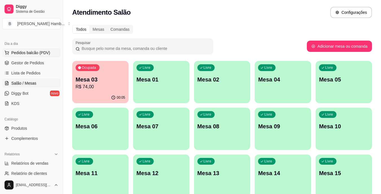
click at [45, 55] on span "Pedidos balcão (PDV)" at bounding box center [30, 53] width 39 height 6
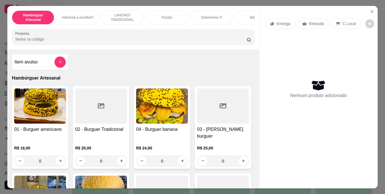
click at [45, 55] on div "Item avulso Hambúrguer Artesanal 01 - Burguer americano R$ 18,00 0 02 - Burguer…" at bounding box center [133, 118] width 252 height 139
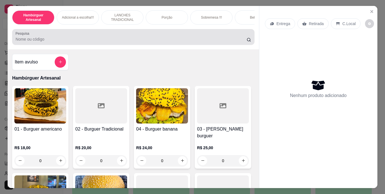
click at [90, 42] on input "Pesquisa" at bounding box center [131, 39] width 231 height 6
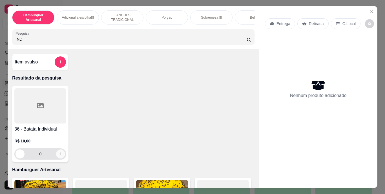
type input "IND"
click at [59, 154] on icon "increase-product-quantity" at bounding box center [61, 154] width 4 height 4
type input "1"
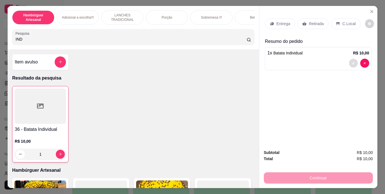
click at [349, 61] on button "decrease-product-quantity" at bounding box center [353, 63] width 9 height 9
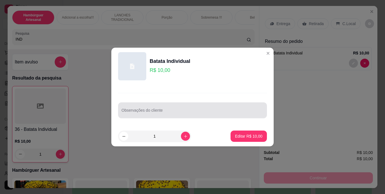
click at [227, 107] on div at bounding box center [192, 110] width 142 height 11
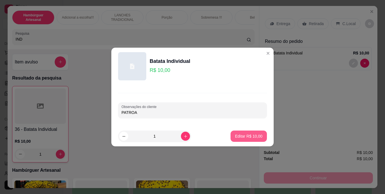
type input "PATROA"
click at [238, 134] on p "Editar R$ 10,00" at bounding box center [248, 136] width 27 height 6
type input "0"
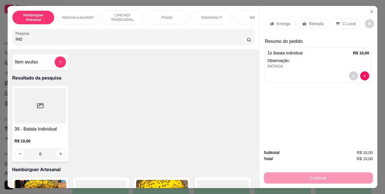
click at [313, 22] on p "Retirada" at bounding box center [316, 24] width 15 height 6
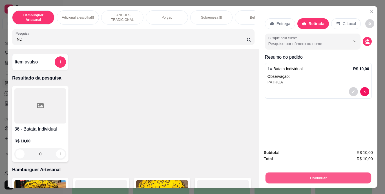
click at [292, 176] on button "Continuar" at bounding box center [318, 178] width 106 height 11
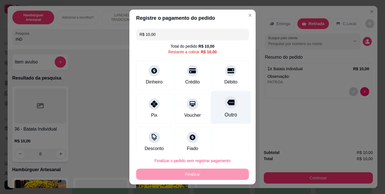
click at [225, 108] on div at bounding box center [231, 102] width 12 height 12
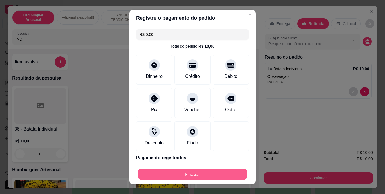
click at [211, 170] on button "Finalizar" at bounding box center [192, 174] width 109 height 11
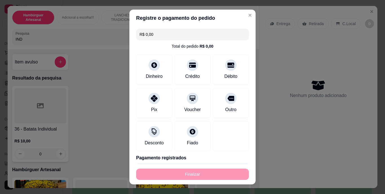
type input "-R$ 10,00"
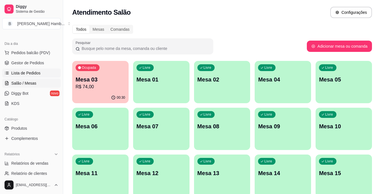
click at [44, 74] on link "Lista de Pedidos" at bounding box center [31, 72] width 58 height 9
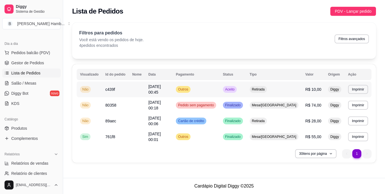
click at [220, 89] on td "Outros" at bounding box center [196, 89] width 47 height 16
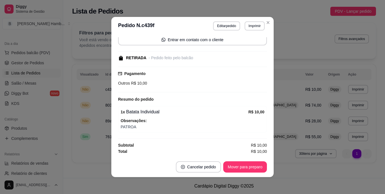
scroll to position [42, 0]
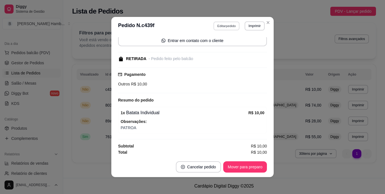
click at [226, 25] on button "Editar pedido" at bounding box center [227, 25] width 26 height 9
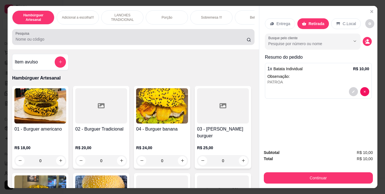
click at [211, 37] on div at bounding box center [133, 36] width 235 height 11
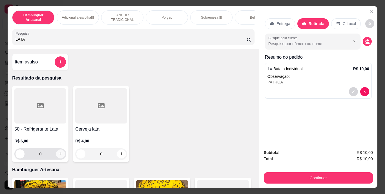
type input "LATA"
click at [59, 156] on icon "increase-product-quantity" at bounding box center [61, 154] width 4 height 4
type input "1"
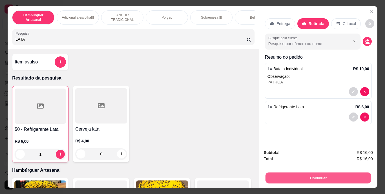
click at [278, 174] on button "Continuar" at bounding box center [318, 178] width 106 height 11
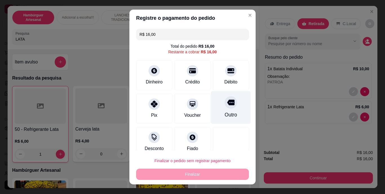
click at [229, 110] on div "Outro" at bounding box center [231, 107] width 40 height 33
type input "R$ 0,00"
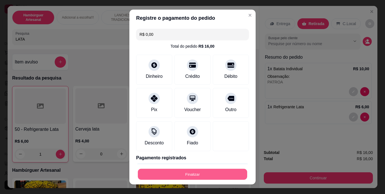
click at [198, 171] on button "Finalizar" at bounding box center [192, 174] width 109 height 11
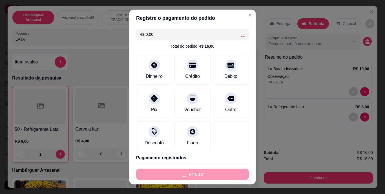
type input "0"
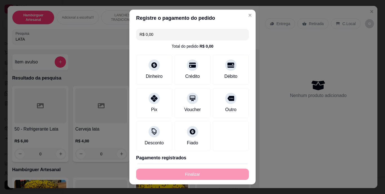
type input "-R$ 16,00"
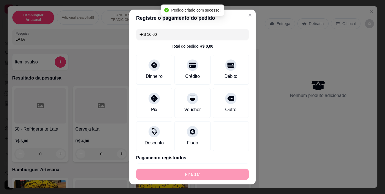
click at [198, 171] on div "Finalizar" at bounding box center [192, 174] width 113 height 11
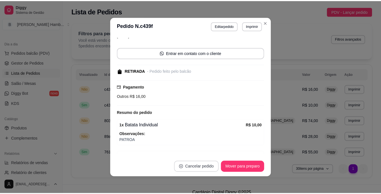
scroll to position [55, 0]
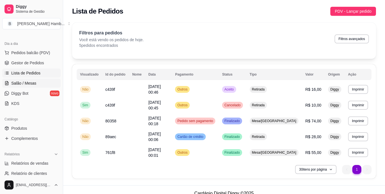
click at [32, 81] on span "Salão / Mesas" at bounding box center [23, 83] width 25 height 6
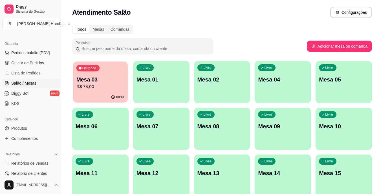
click at [98, 85] on p "R$ 74,00" at bounding box center [100, 86] width 48 height 6
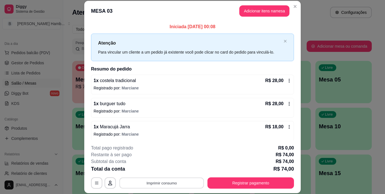
click at [155, 185] on button "Imprimir consumo" at bounding box center [162, 182] width 85 height 11
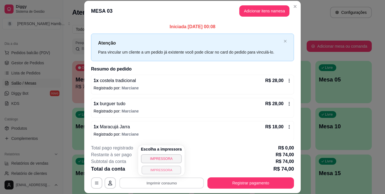
click at [155, 171] on button "IMPRESSORA" at bounding box center [160, 169] width 39 height 9
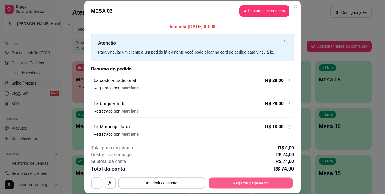
click at [215, 179] on button "Registrar pagamento" at bounding box center [251, 182] width 84 height 11
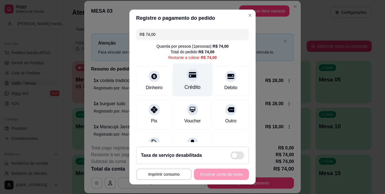
click at [189, 78] on icon at bounding box center [192, 75] width 7 height 6
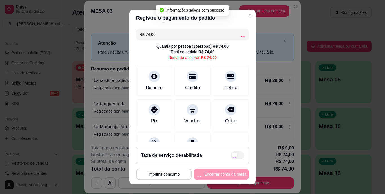
type input "R$ 0,00"
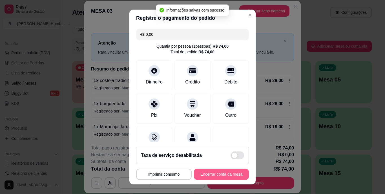
click at [200, 171] on button "Encerrar conta da mesa" at bounding box center [221, 174] width 55 height 11
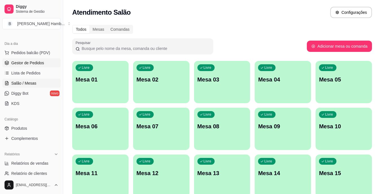
click at [45, 61] on link "Gestor de Pedidos" at bounding box center [31, 62] width 58 height 9
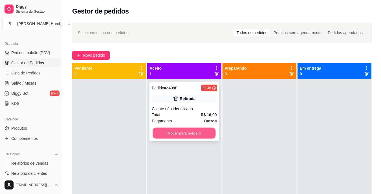
click at [196, 128] on button "Mover para preparo" at bounding box center [184, 133] width 63 height 11
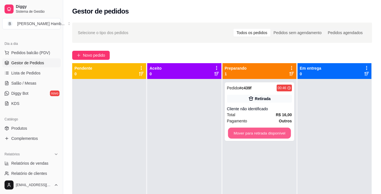
click at [245, 132] on button "Mover para retirada disponível" at bounding box center [259, 133] width 63 height 11
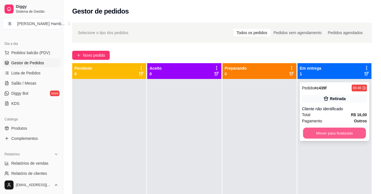
click at [318, 128] on button "Mover para finalizado" at bounding box center [334, 133] width 63 height 11
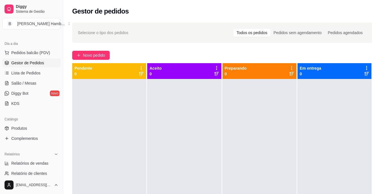
click at [365, 15] on div "Gestor de pedidos" at bounding box center [222, 11] width 300 height 9
